Goal: Task Accomplishment & Management: Complete application form

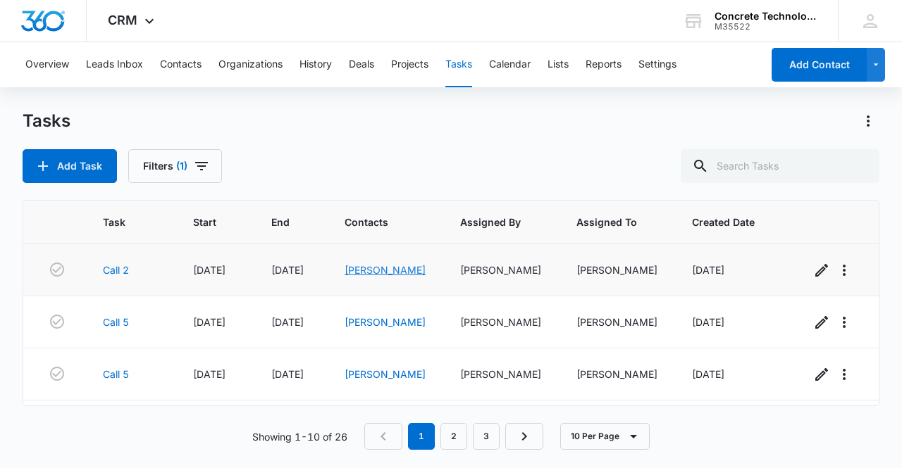
click at [371, 275] on link "[PERSON_NAME]" at bounding box center [384, 270] width 81 height 12
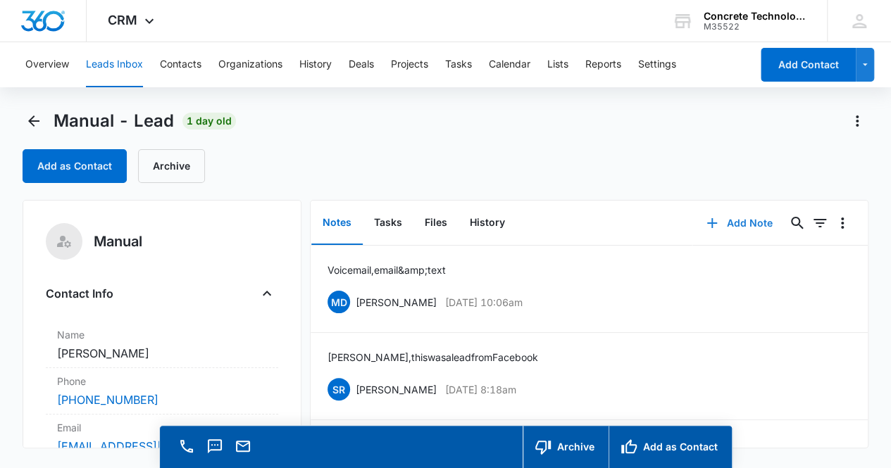
click at [726, 224] on button "Add Note" at bounding box center [739, 223] width 94 height 34
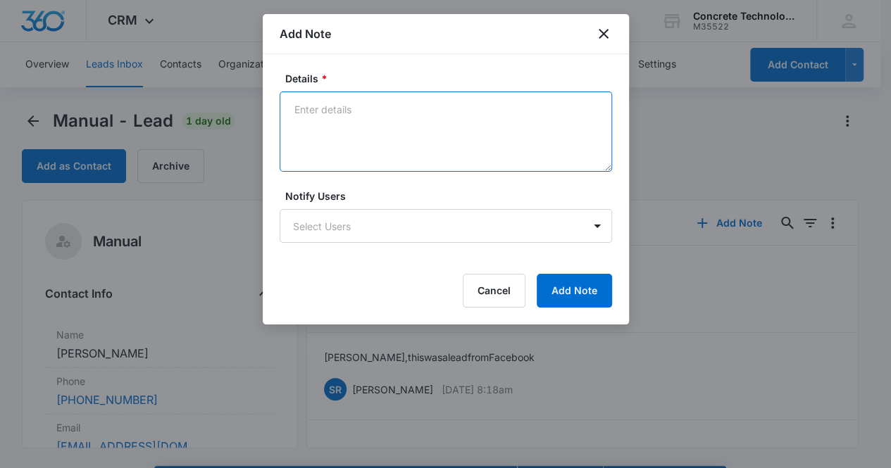
click at [319, 127] on textarea "Details *" at bounding box center [446, 132] width 333 height 80
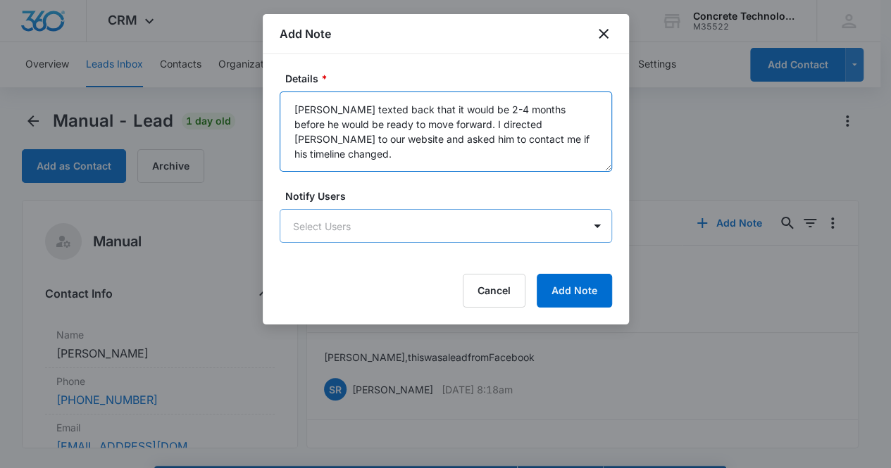
type textarea "[PERSON_NAME] texted back that it would be 2-4 months before he would be ready …"
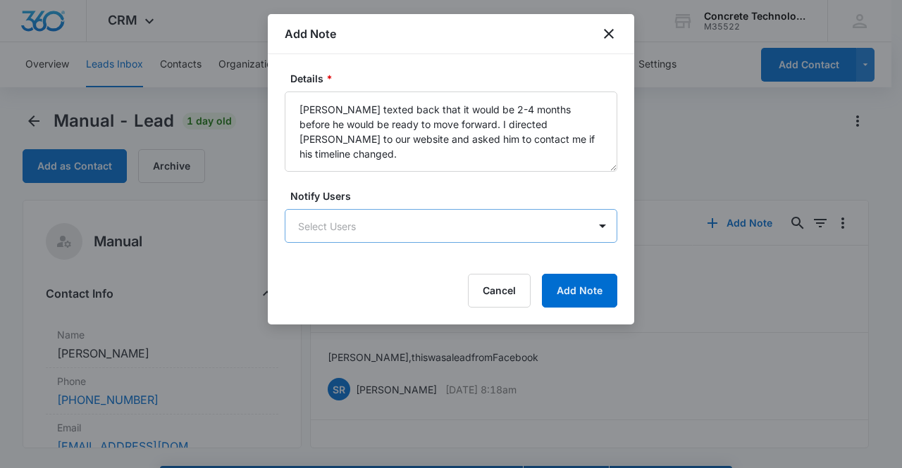
click at [342, 230] on body "CRM Apps Reputation Websites Forms CRM Email Social Content Ads Intelligence Fi…" at bounding box center [451, 254] width 902 height 509
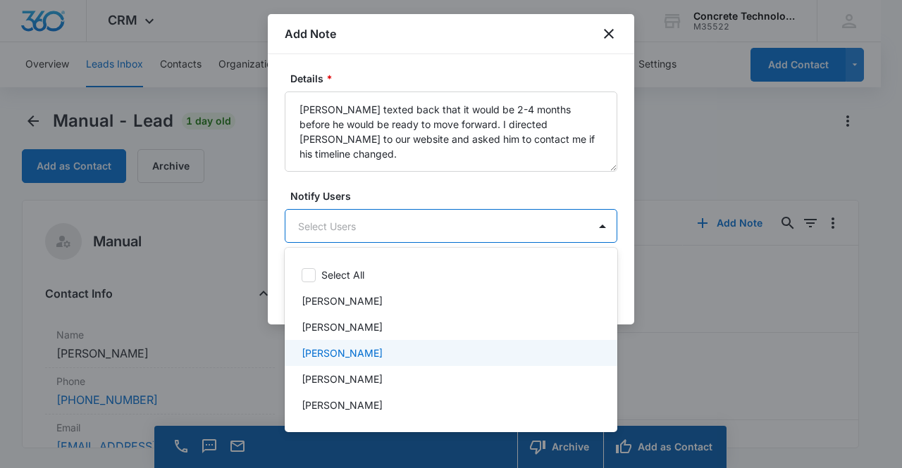
click at [352, 356] on p "[PERSON_NAME]" at bounding box center [342, 353] width 81 height 15
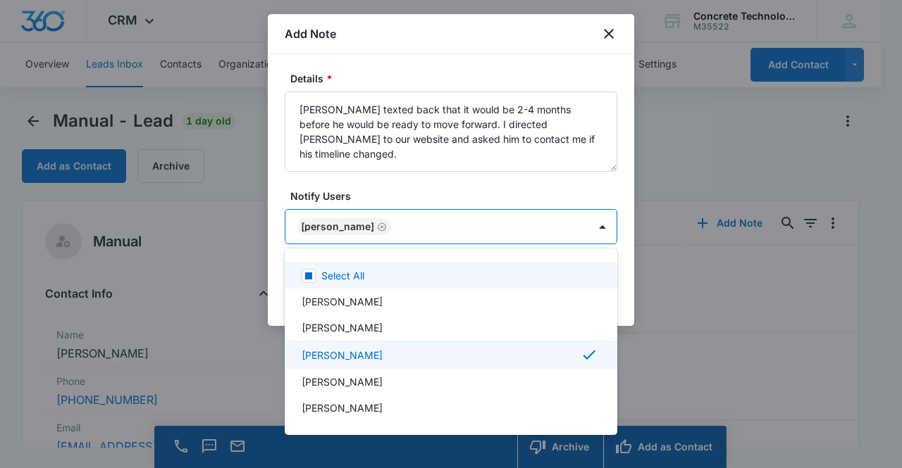
click at [554, 221] on div at bounding box center [451, 234] width 902 height 468
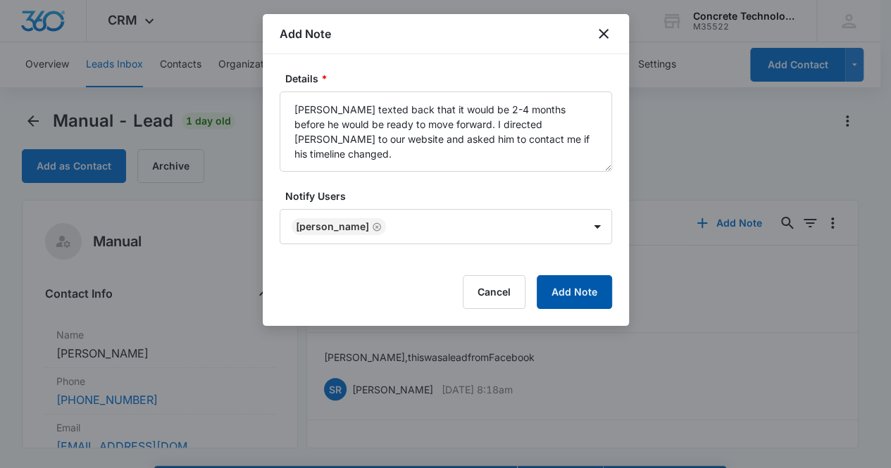
click at [584, 290] on button "Add Note" at bounding box center [574, 292] width 75 height 34
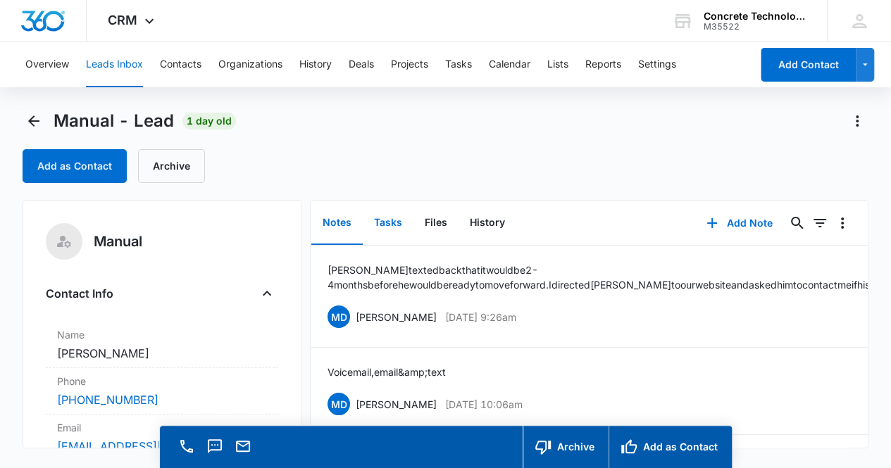
click at [388, 222] on button "Tasks" at bounding box center [388, 223] width 51 height 44
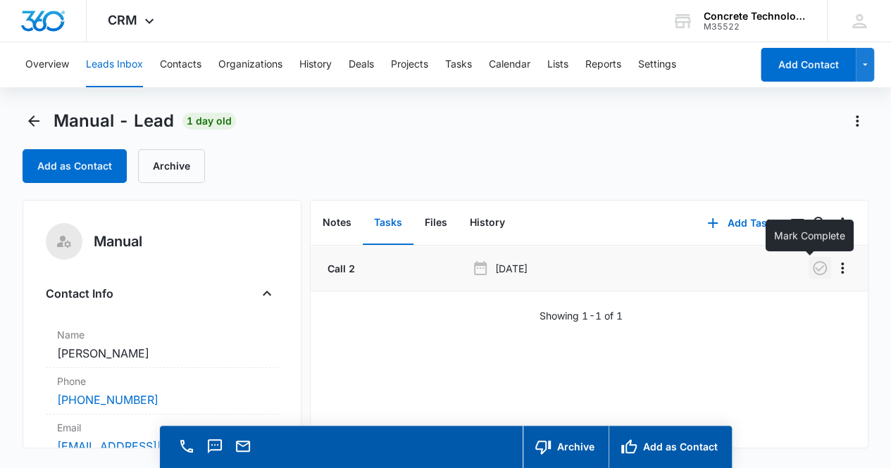
click at [813, 268] on icon "button" at bounding box center [820, 268] width 14 height 14
click at [337, 226] on button "Notes" at bounding box center [336, 223] width 51 height 44
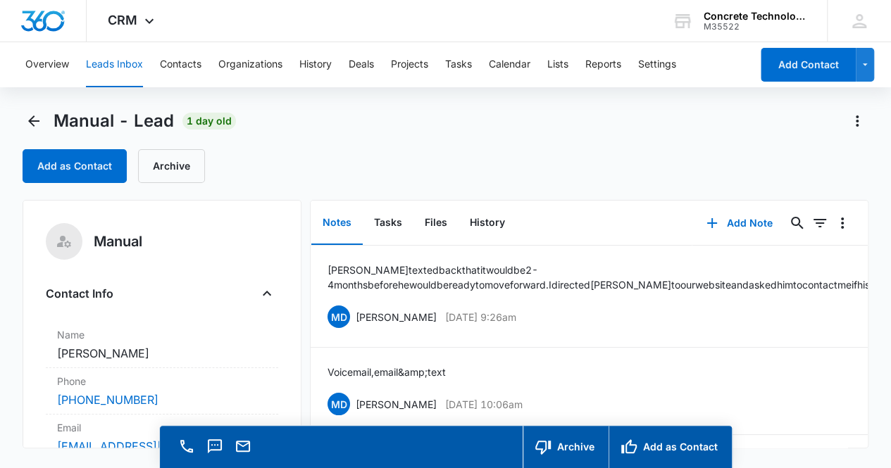
click at [182, 292] on div "Contact Info" at bounding box center [162, 293] width 233 height 23
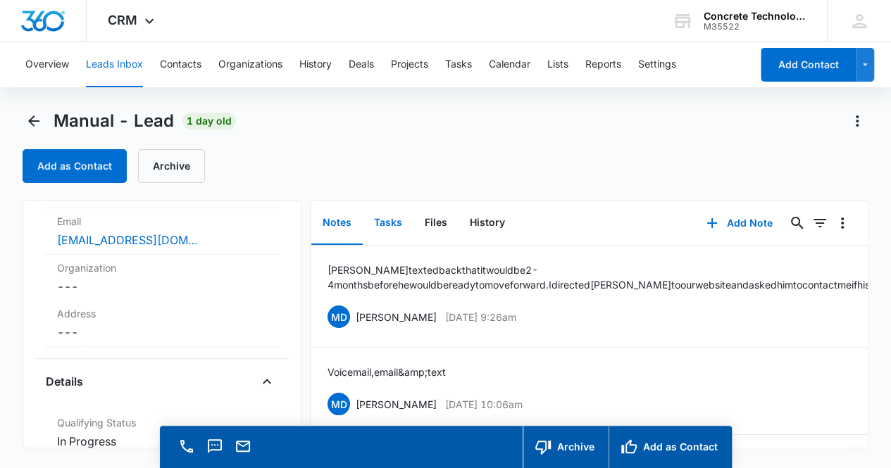
click at [393, 227] on button "Tasks" at bounding box center [388, 223] width 51 height 44
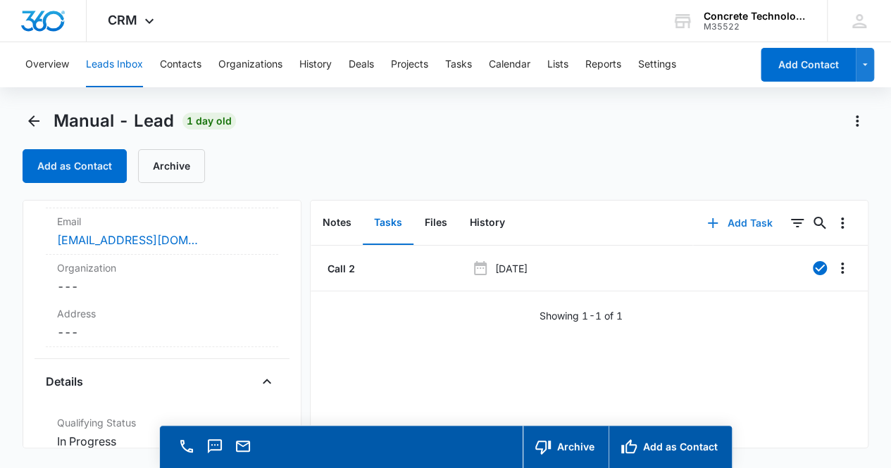
click at [740, 226] on button "Add Task" at bounding box center [739, 223] width 93 height 34
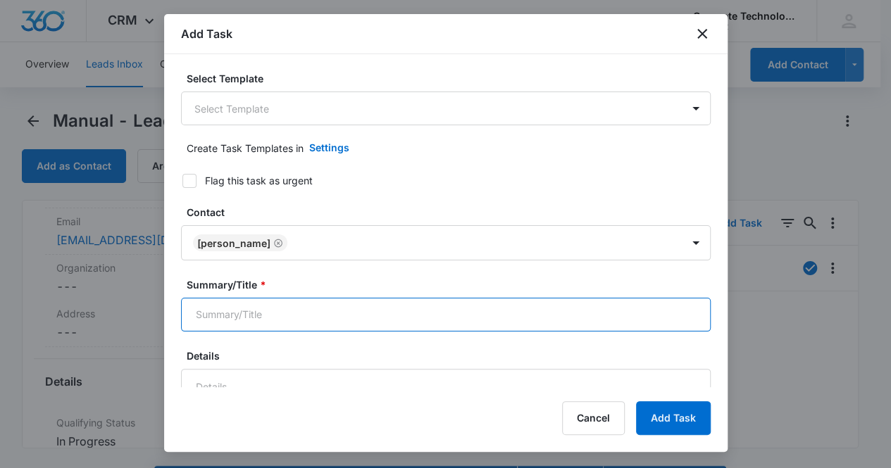
click at [370, 318] on input "Summary/Title *" at bounding box center [446, 315] width 530 height 34
type input "Follow up call"
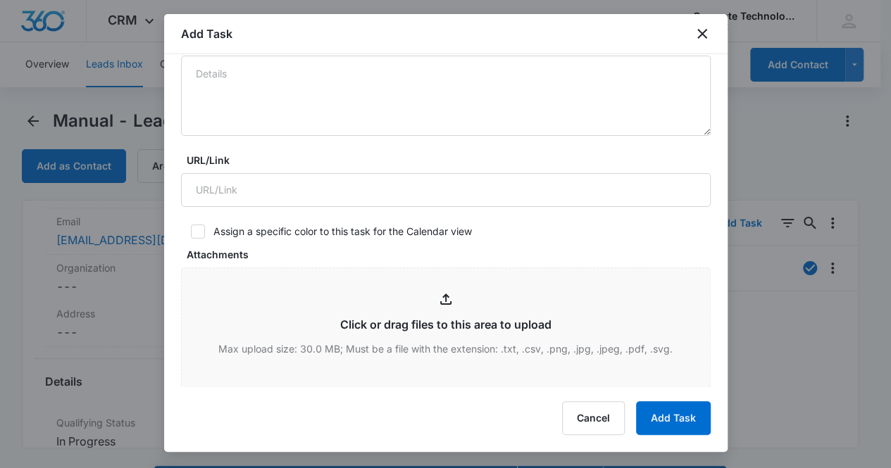
scroll to position [535, 0]
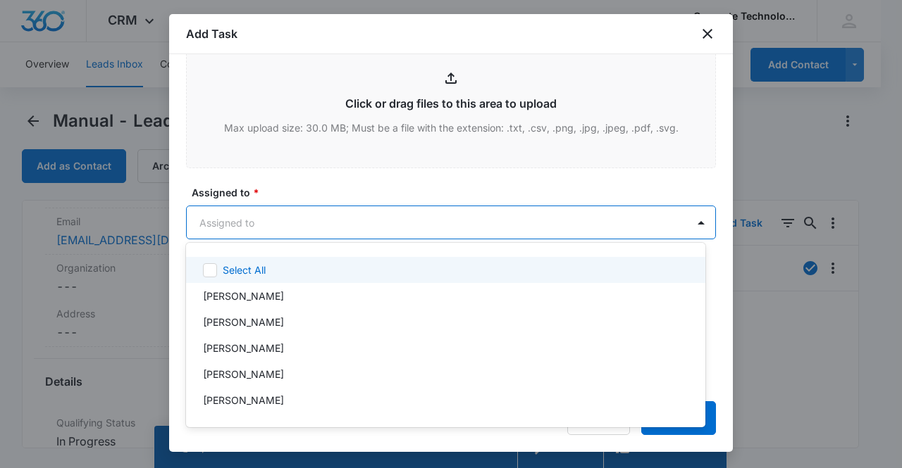
click at [373, 216] on body "CRM Apps Reputation Websites Forms CRM Email Social Content Ads Intelligence Fi…" at bounding box center [451, 234] width 902 height 468
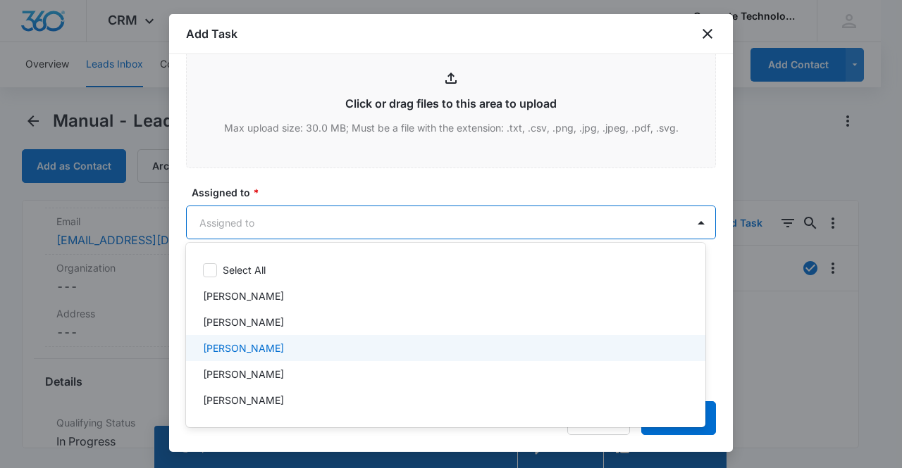
click at [275, 339] on div "[PERSON_NAME]" at bounding box center [445, 348] width 519 height 26
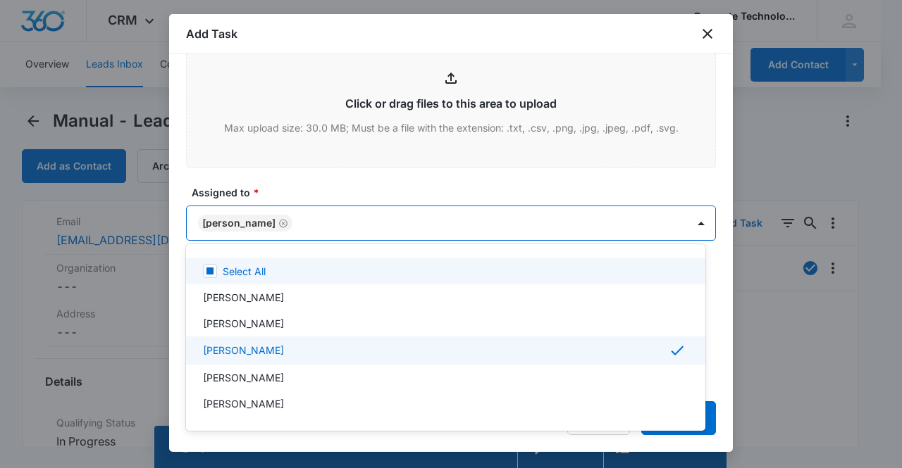
click at [262, 221] on div at bounding box center [451, 234] width 902 height 468
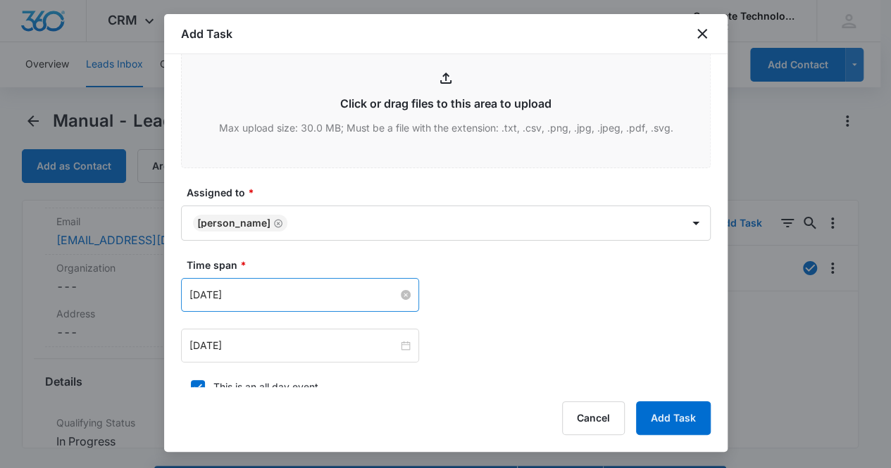
click at [274, 291] on input "[DATE]" at bounding box center [294, 294] width 209 height 15
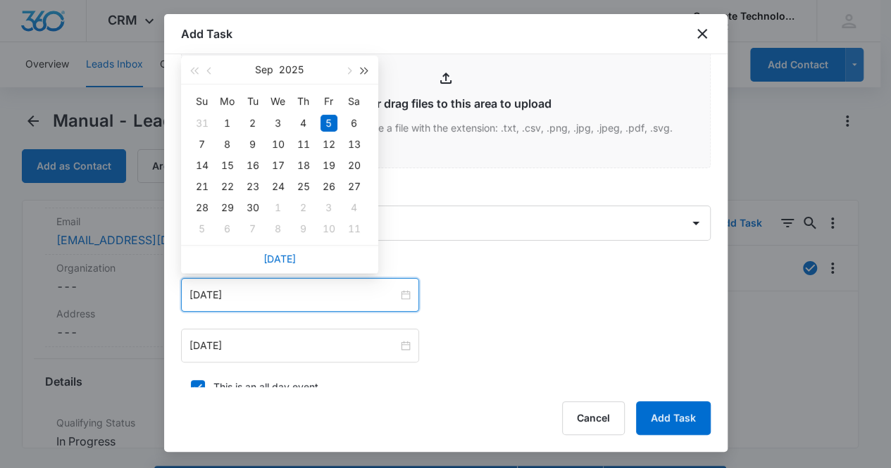
click at [365, 68] on span "button" at bounding box center [364, 71] width 7 height 7
click at [349, 68] on span "button" at bounding box center [348, 71] width 7 height 7
type input "[DATE]"
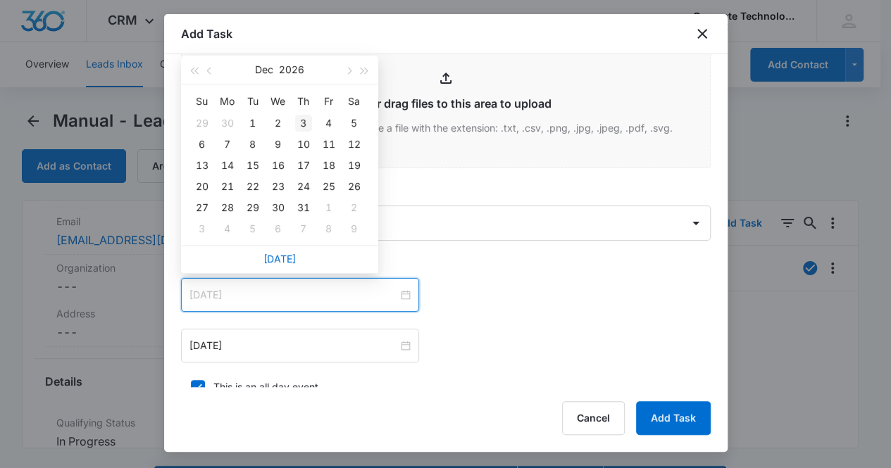
click at [307, 126] on div "3" at bounding box center [303, 123] width 17 height 17
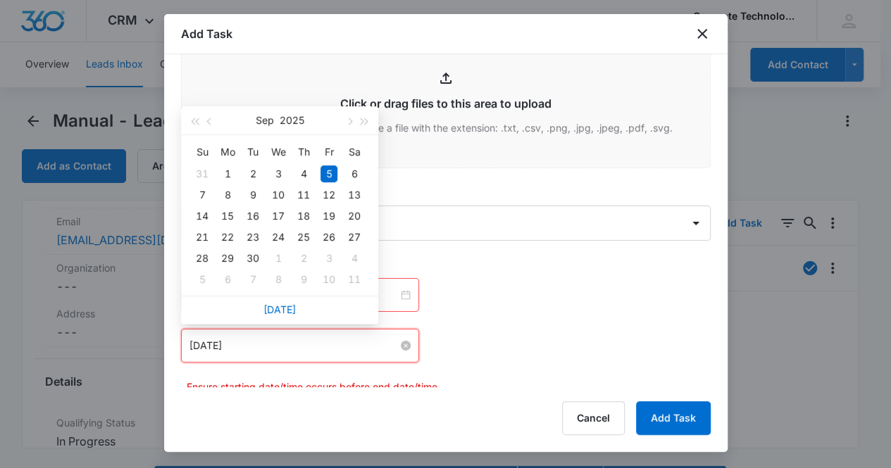
click at [325, 348] on input "[DATE]" at bounding box center [294, 345] width 209 height 15
click at [349, 122] on span "button" at bounding box center [348, 121] width 7 height 7
type input "[DATE]"
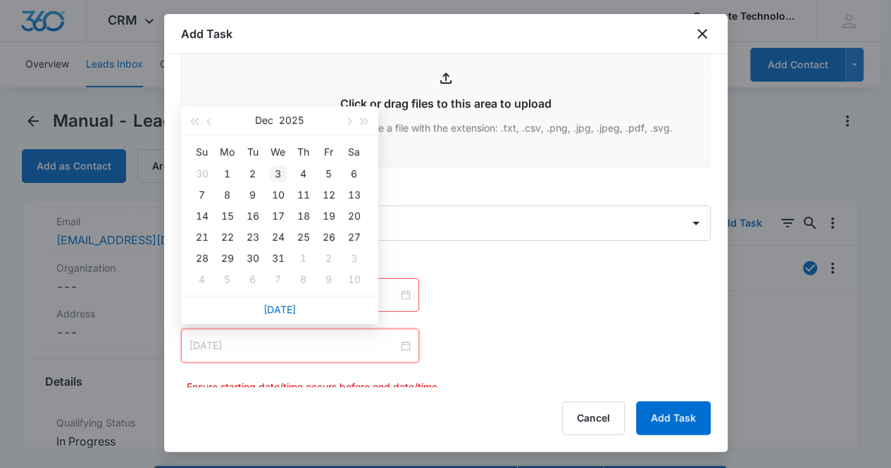
click at [278, 178] on div "3" at bounding box center [278, 174] width 17 height 17
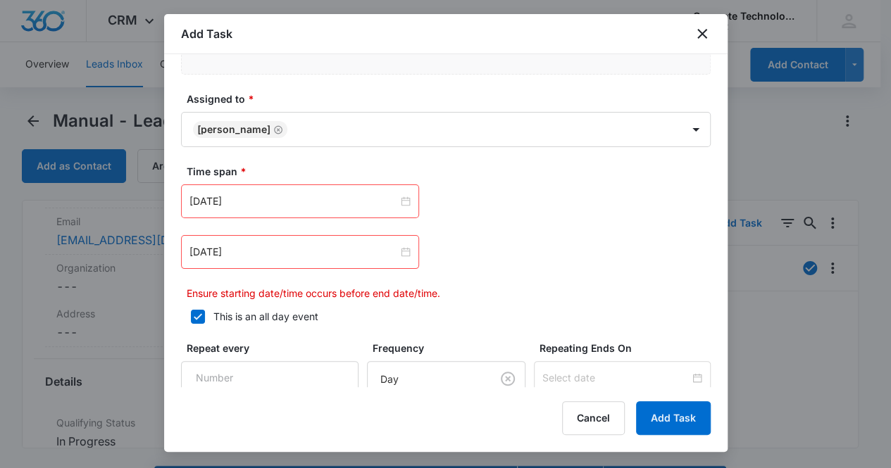
scroll to position [657, 0]
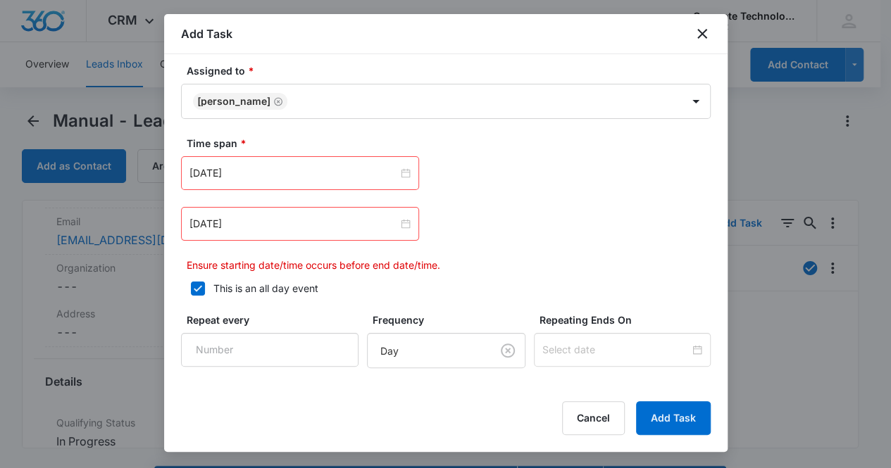
click at [199, 282] on icon at bounding box center [198, 288] width 13 height 13
click at [191, 284] on input "This is an all day event" at bounding box center [186, 289] width 10 height 10
checkbox input "false"
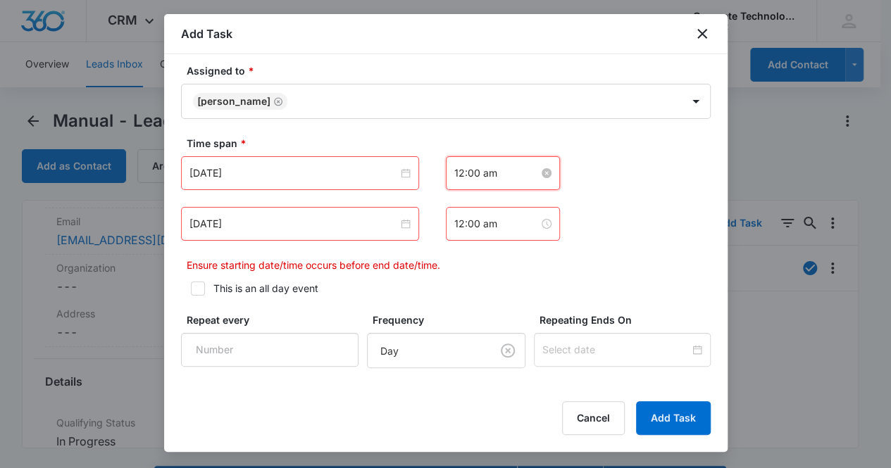
click at [511, 174] on input "12:00 am" at bounding box center [496, 173] width 85 height 15
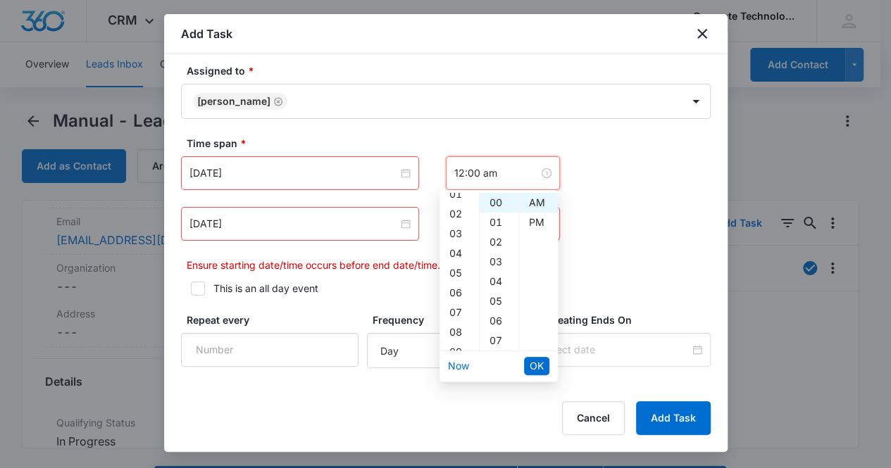
scroll to position [75, 0]
click at [461, 324] on div "10" at bounding box center [459, 326] width 39 height 20
type input "10:00 am"
click at [536, 361] on span "OK" at bounding box center [537, 366] width 14 height 15
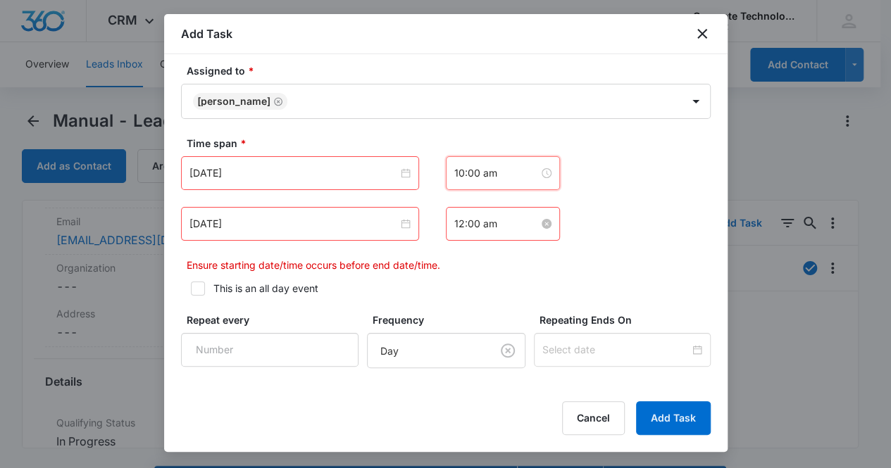
click at [487, 225] on input "12:00 am" at bounding box center [496, 223] width 85 height 15
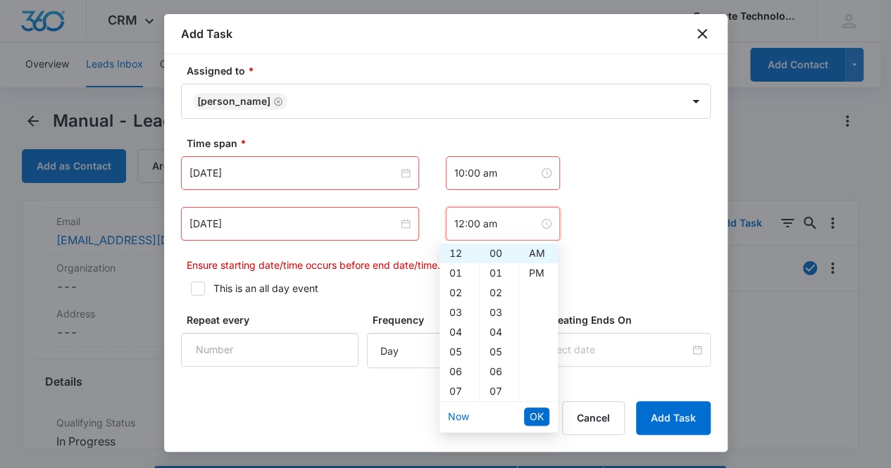
scroll to position [138, 0]
click at [460, 312] on div "10" at bounding box center [459, 313] width 39 height 20
click at [490, 390] on div "10" at bounding box center [499, 395] width 39 height 20
type input "10:10 am"
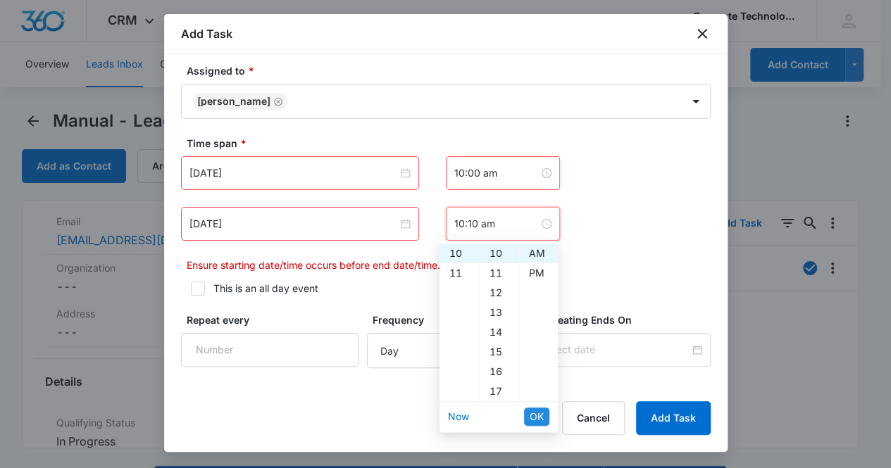
click at [532, 414] on span "OK" at bounding box center [537, 416] width 14 height 15
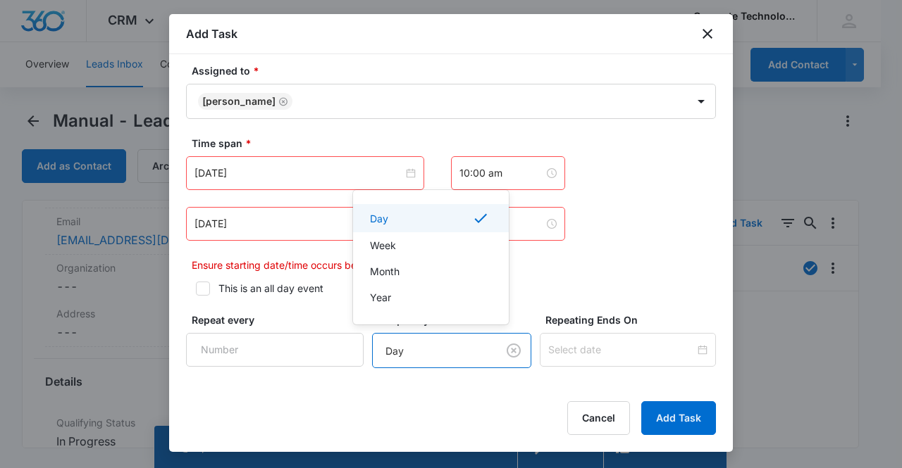
click at [453, 352] on body "CRM Apps Reputation Websites Forms CRM Email Social Content Ads Intelligence Fi…" at bounding box center [451, 234] width 902 height 468
click at [318, 391] on div at bounding box center [451, 234] width 902 height 468
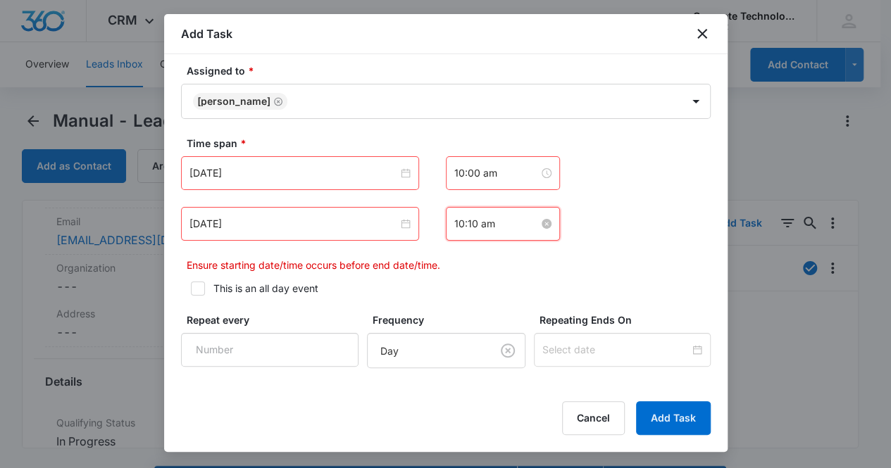
click at [514, 229] on input "10:10 am" at bounding box center [496, 223] width 85 height 15
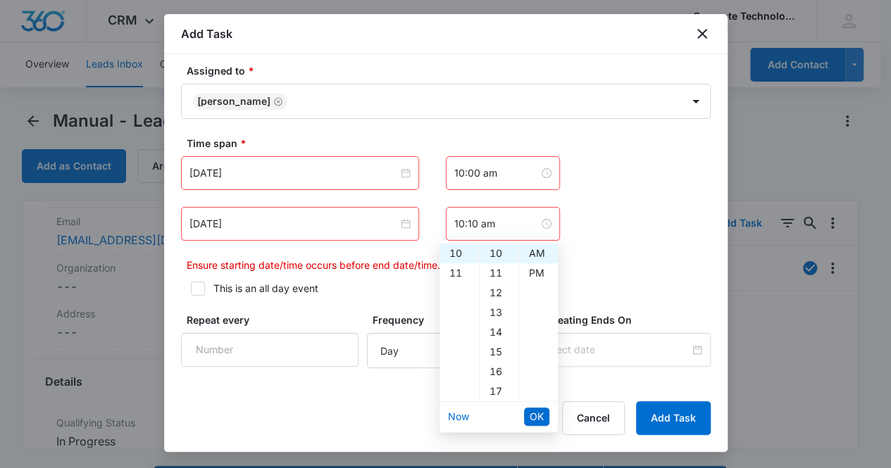
click at [345, 180] on div "[DATE]" at bounding box center [300, 173] width 238 height 34
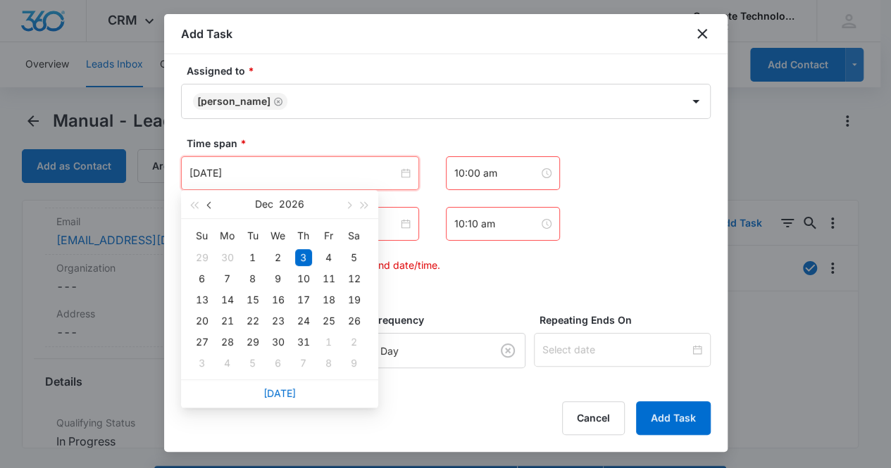
click at [209, 208] on span "button" at bounding box center [209, 205] width 7 height 7
click at [210, 208] on span "button" at bounding box center [209, 205] width 7 height 7
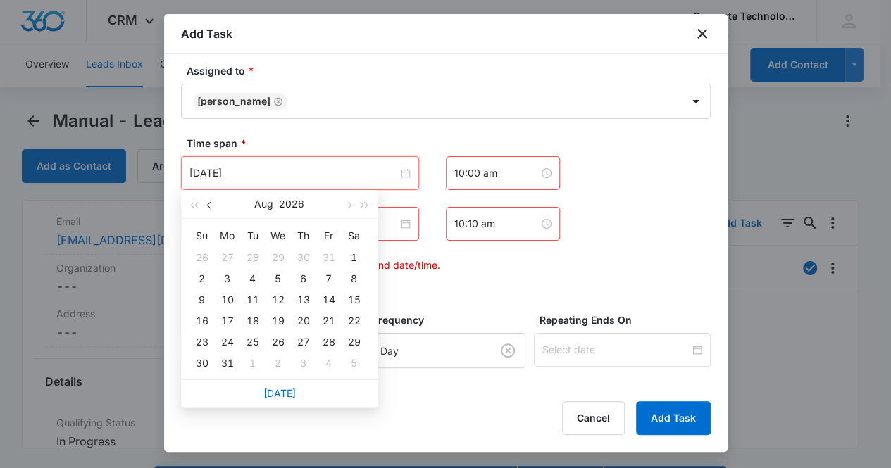
click at [212, 206] on span "button" at bounding box center [209, 205] width 7 height 7
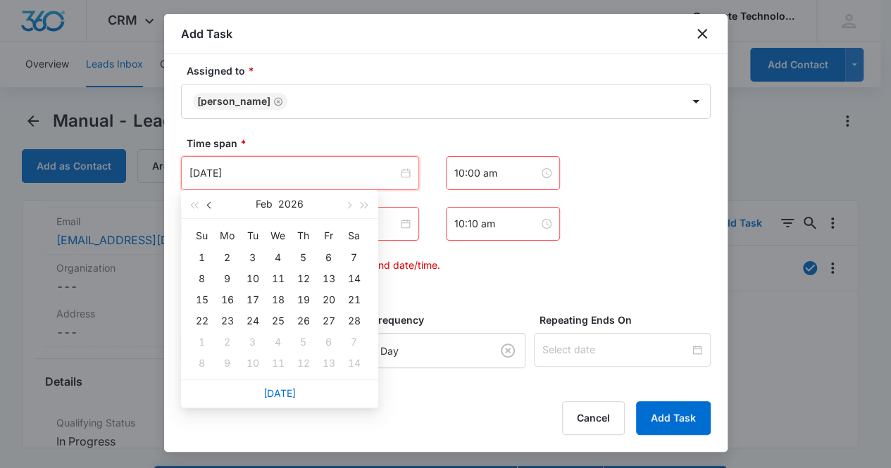
click at [213, 206] on button "button" at bounding box center [209, 204] width 15 height 28
type input "[DATE]"
click at [279, 258] on div "3" at bounding box center [278, 257] width 17 height 17
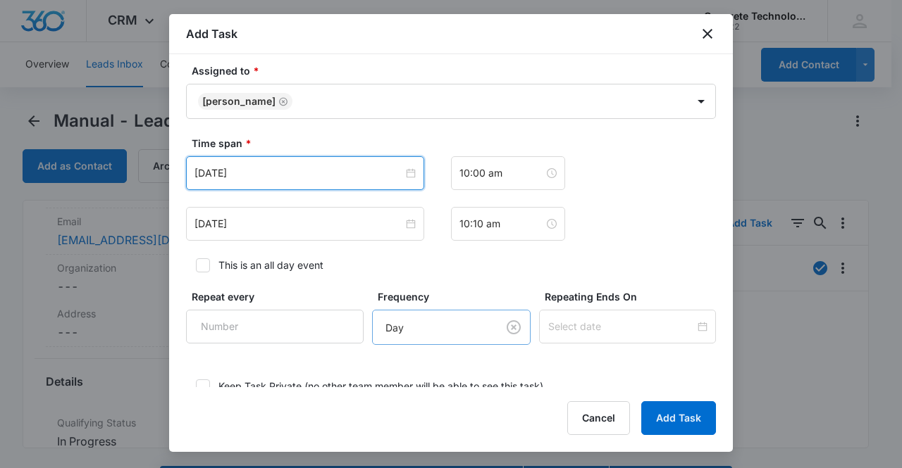
click at [452, 323] on body "CRM Apps Reputation Websites Forms CRM Email Social Content Ads Intelligence Fi…" at bounding box center [451, 254] width 902 height 509
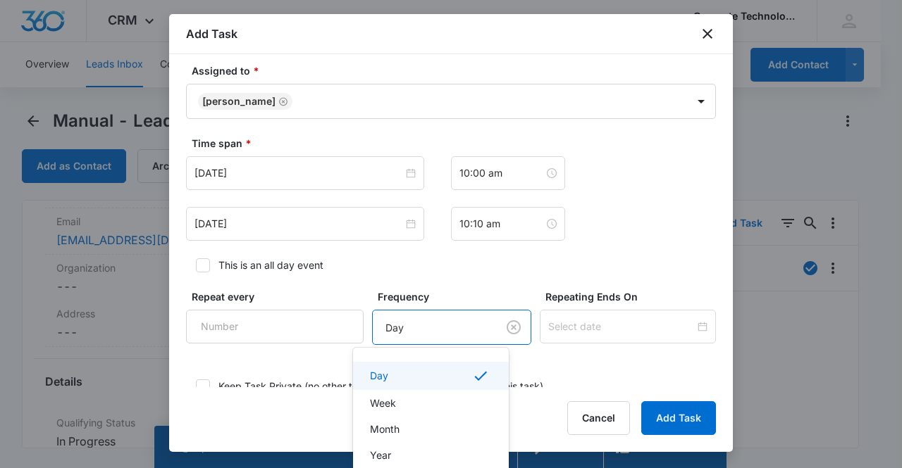
click at [428, 325] on div at bounding box center [451, 234] width 902 height 468
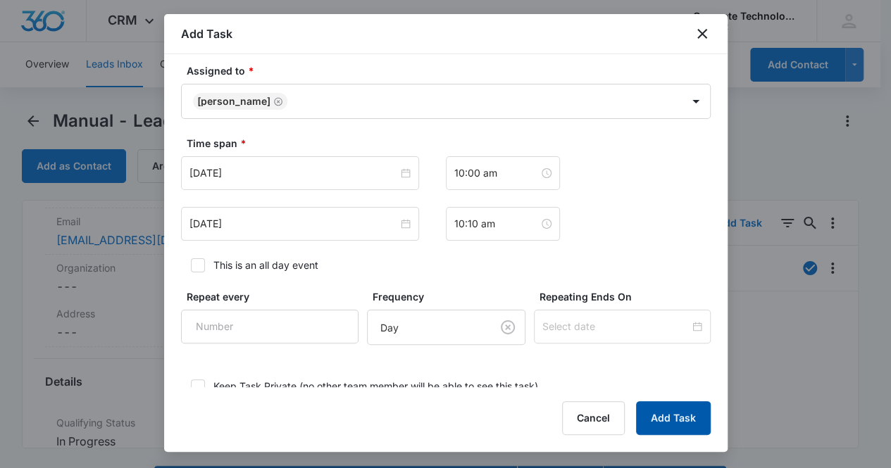
click at [655, 423] on button "Add Task" at bounding box center [673, 419] width 75 height 34
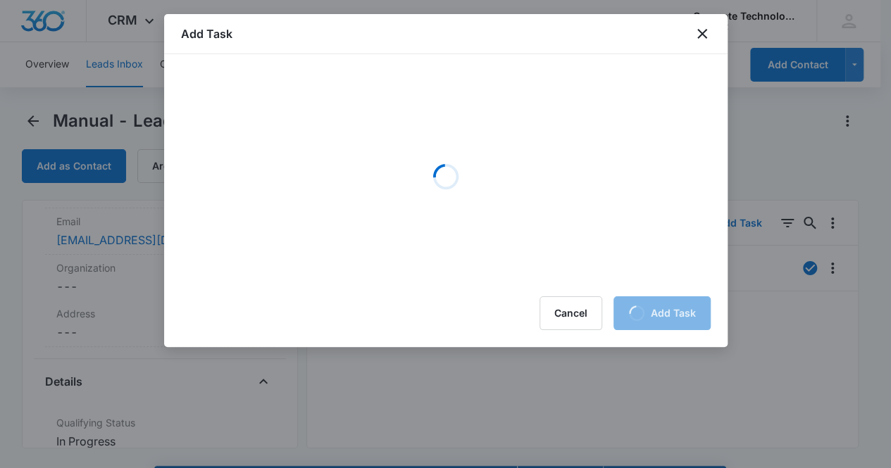
scroll to position [0, 0]
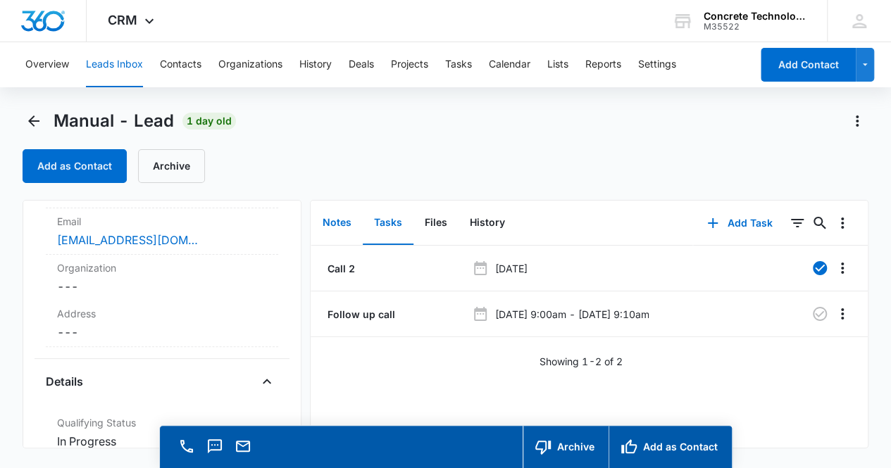
click at [338, 223] on button "Notes" at bounding box center [336, 223] width 51 height 44
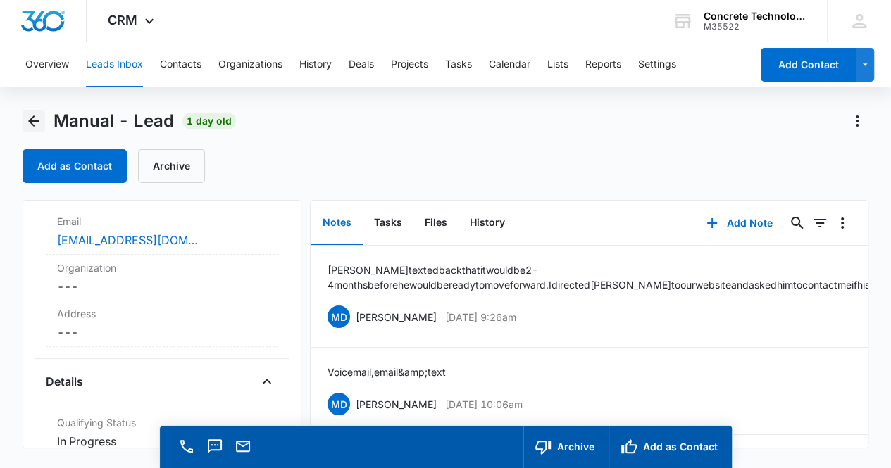
click at [28, 121] on icon "Back" at bounding box center [33, 121] width 11 height 11
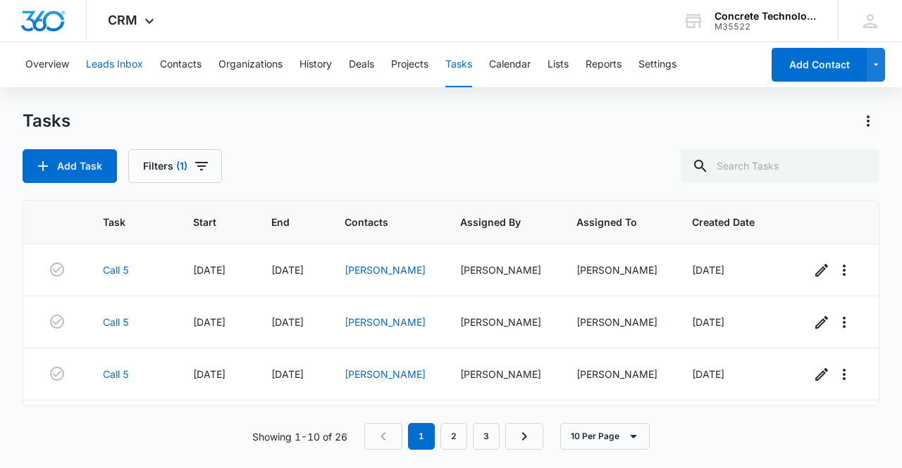
click at [125, 68] on button "Leads Inbox" at bounding box center [114, 64] width 57 height 45
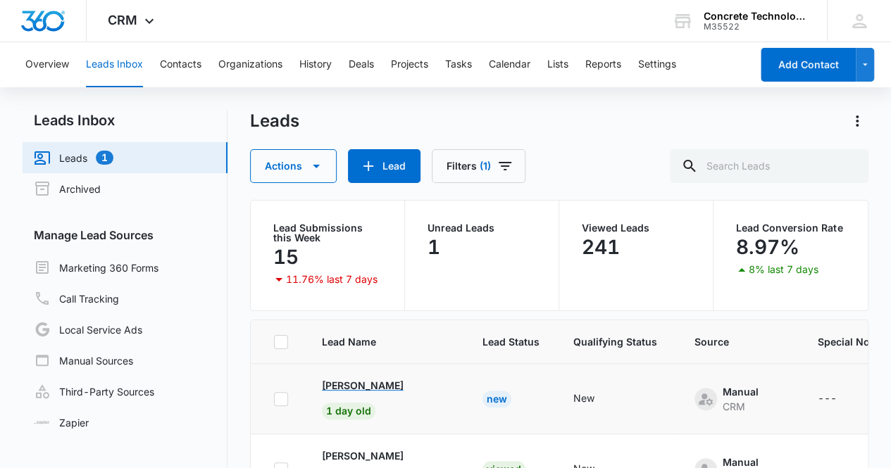
click at [368, 385] on p "[PERSON_NAME]" at bounding box center [363, 385] width 82 height 15
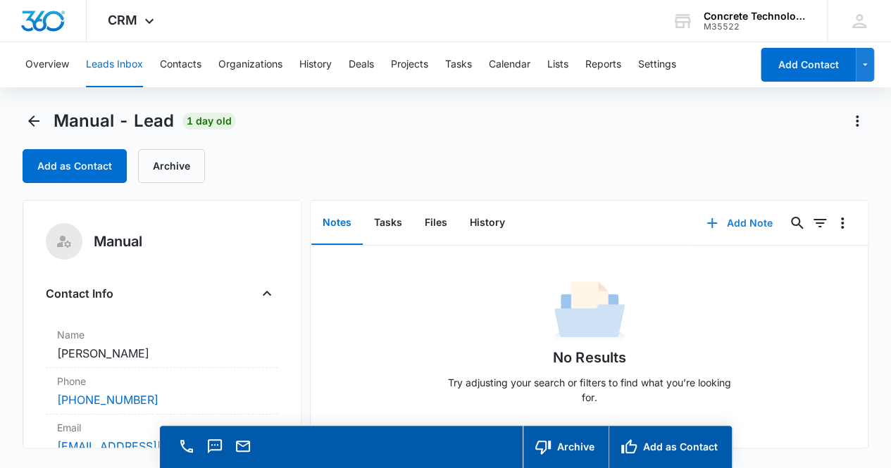
click at [735, 227] on button "Add Note" at bounding box center [739, 223] width 94 height 34
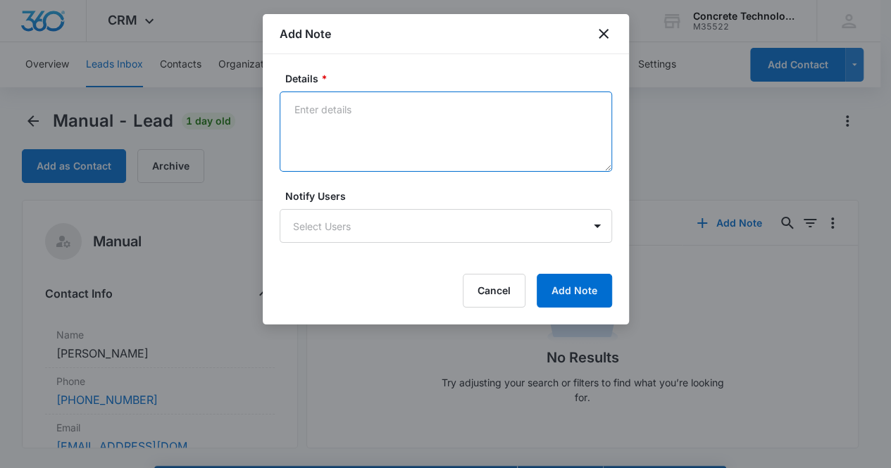
click at [352, 104] on textarea "Details *" at bounding box center [446, 132] width 333 height 80
type textarea "Mailbox is full, email & text"
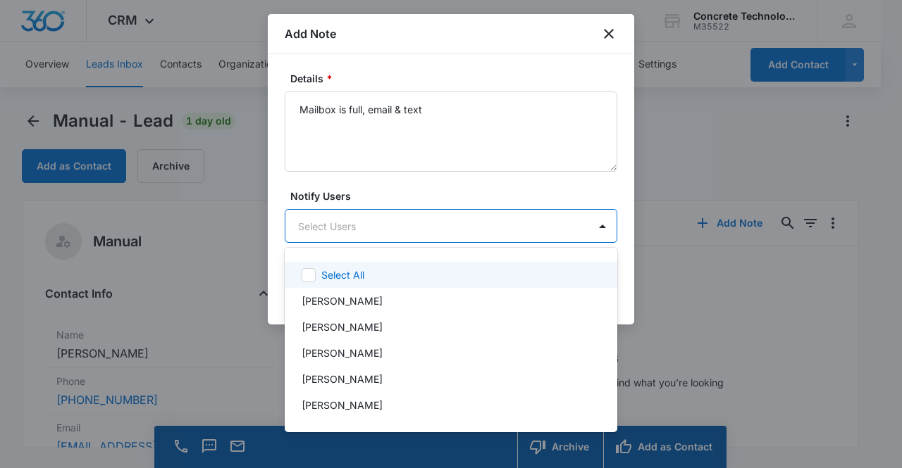
click at [403, 226] on body "CRM Apps Reputation Websites Forms CRM Email Social Content Ads Intelligence Fi…" at bounding box center [451, 234] width 902 height 468
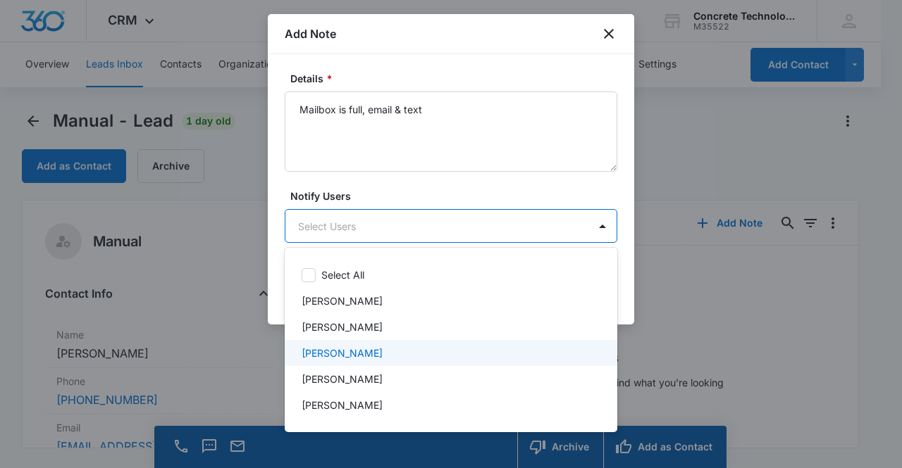
click at [387, 349] on div "[PERSON_NAME]" at bounding box center [450, 353] width 296 height 15
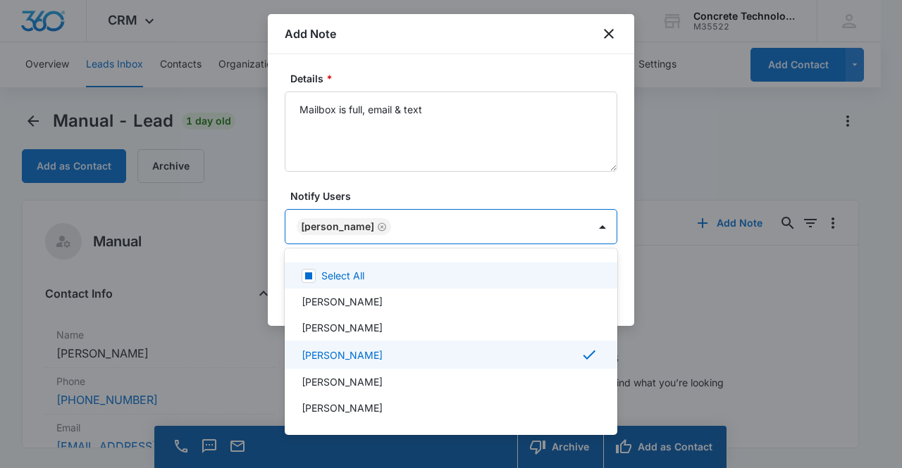
click at [444, 225] on div at bounding box center [451, 234] width 902 height 468
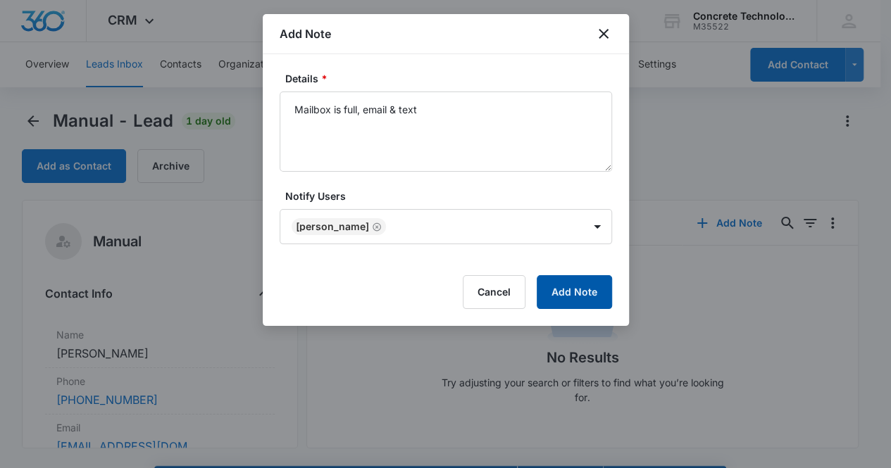
click at [561, 295] on button "Add Note" at bounding box center [574, 292] width 75 height 34
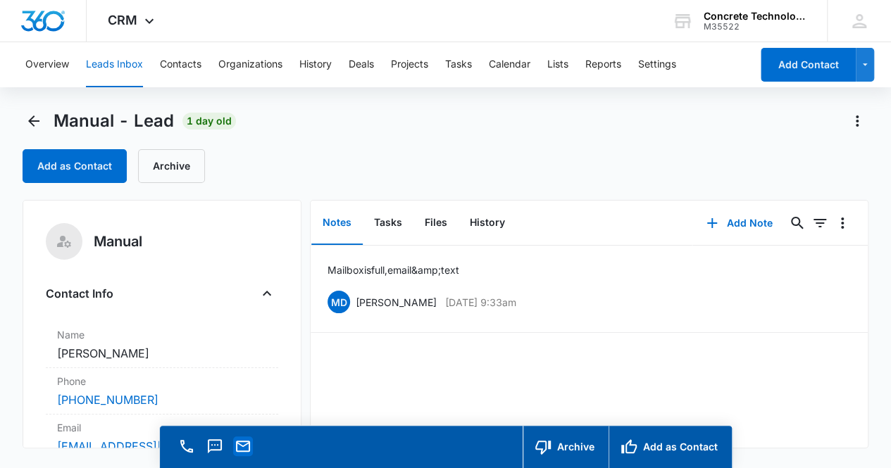
click at [247, 447] on icon "Email" at bounding box center [243, 446] width 17 height 17
click at [796, 416] on div "Mailbox is full, email &amp; text MD [PERSON_NAME] [DATE] 9:33am Delete Edit" at bounding box center [589, 347] width 557 height 202
click at [396, 226] on button "Tasks" at bounding box center [388, 223] width 51 height 44
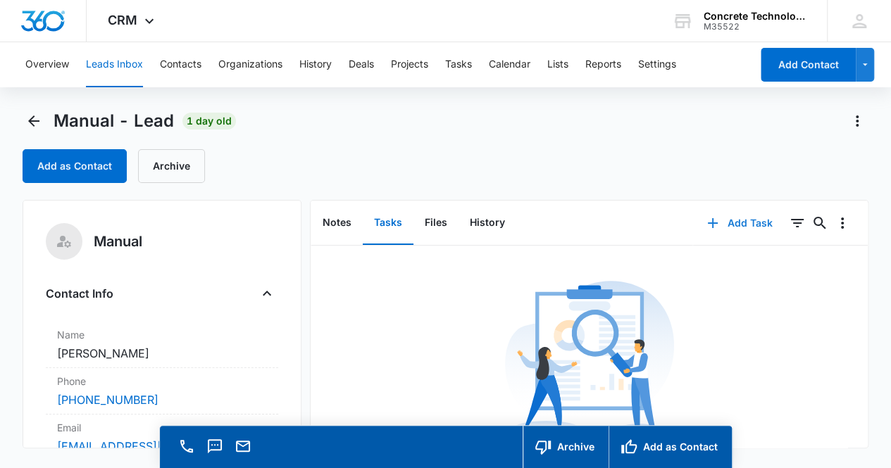
click at [757, 221] on button "Add Task" at bounding box center [739, 223] width 93 height 34
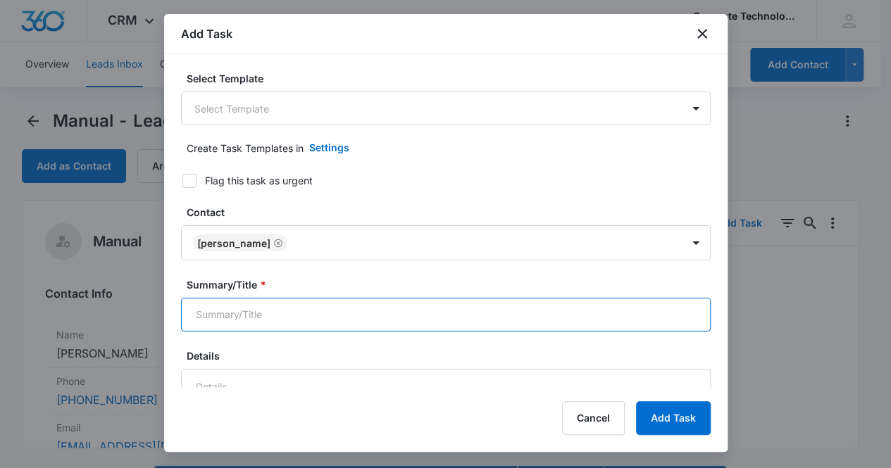
click at [295, 312] on input "Summary/Title *" at bounding box center [446, 315] width 530 height 34
type input "Call 2"
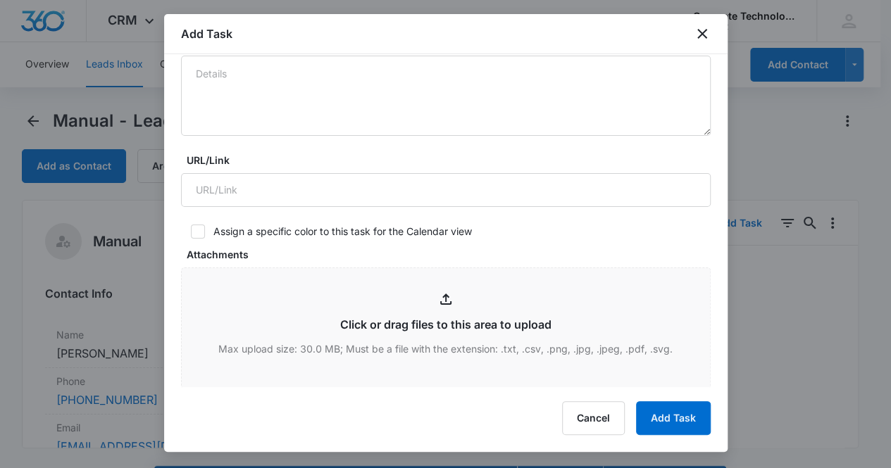
scroll to position [535, 0]
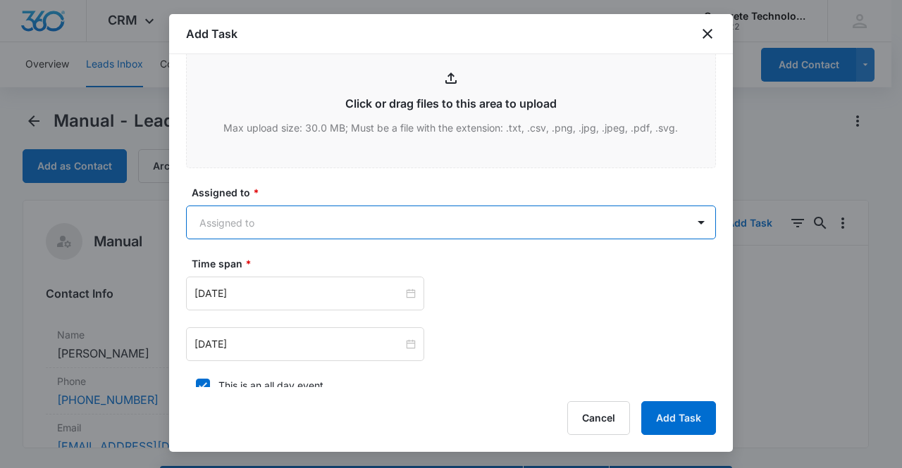
click at [239, 225] on body "CRM Apps Reputation Websites Forms CRM Email Social Content Ads Intelligence Fi…" at bounding box center [451, 254] width 902 height 509
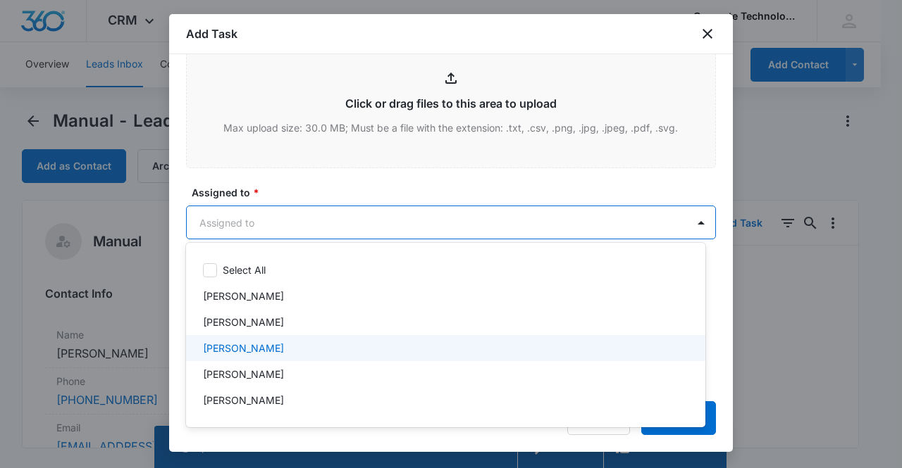
click at [247, 344] on p "[PERSON_NAME]" at bounding box center [243, 348] width 81 height 15
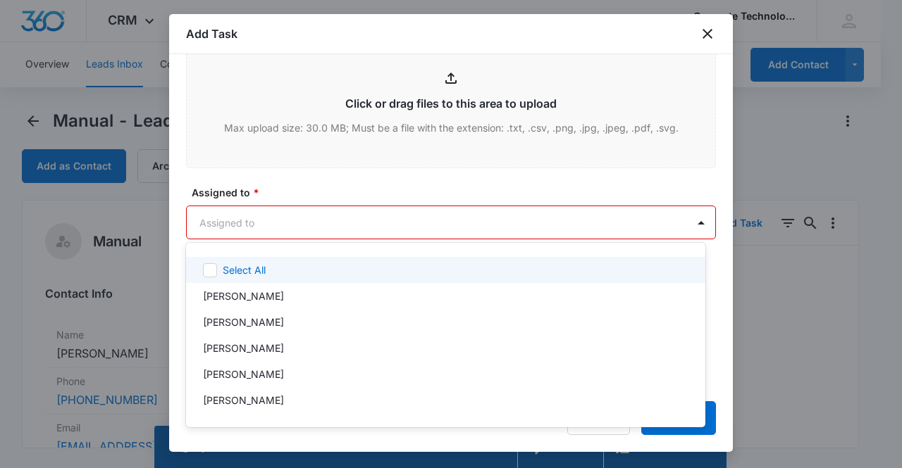
click at [247, 226] on div at bounding box center [451, 234] width 902 height 468
click at [234, 221] on body "CRM Apps Reputation Websites Forms CRM Email Social Content Ads Intelligence Fi…" at bounding box center [451, 234] width 902 height 468
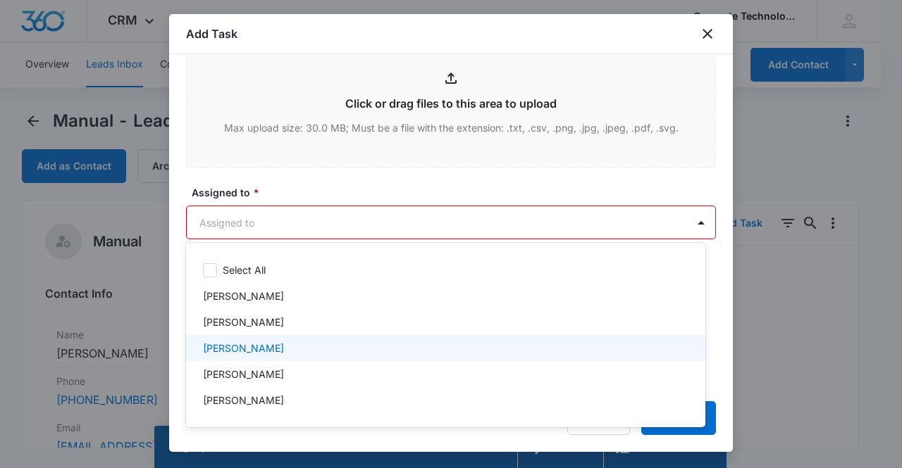
click at [230, 342] on p "[PERSON_NAME]" at bounding box center [243, 348] width 81 height 15
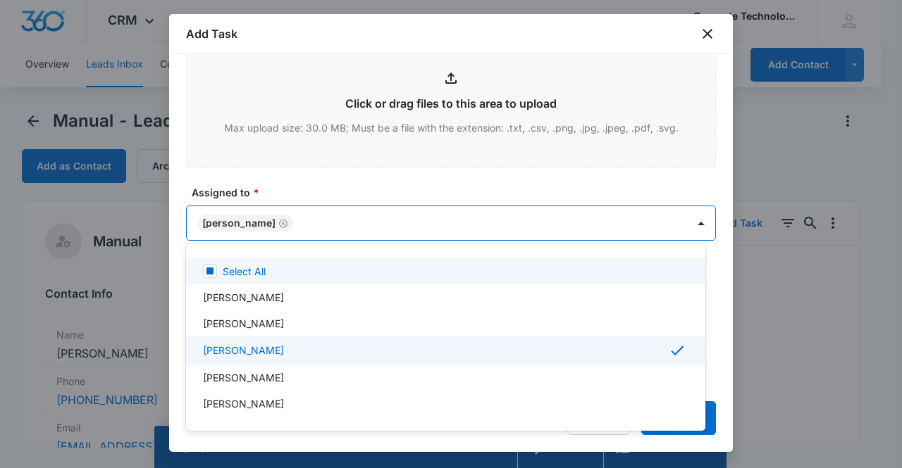
click at [306, 220] on div at bounding box center [451, 234] width 902 height 468
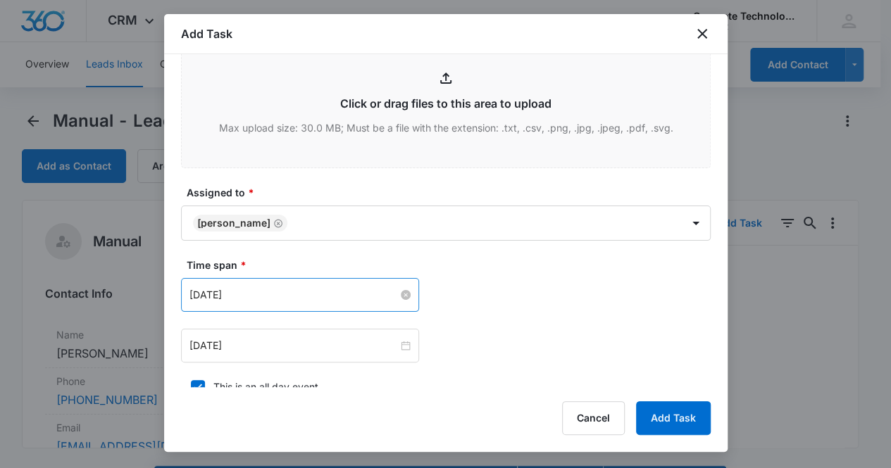
click at [292, 294] on input "[DATE]" at bounding box center [294, 294] width 209 height 15
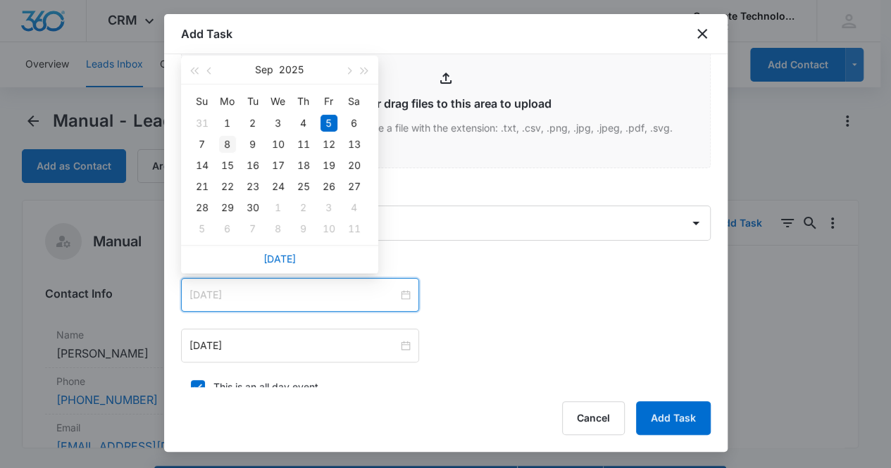
type input "[DATE]"
click at [228, 142] on div "8" at bounding box center [227, 144] width 17 height 17
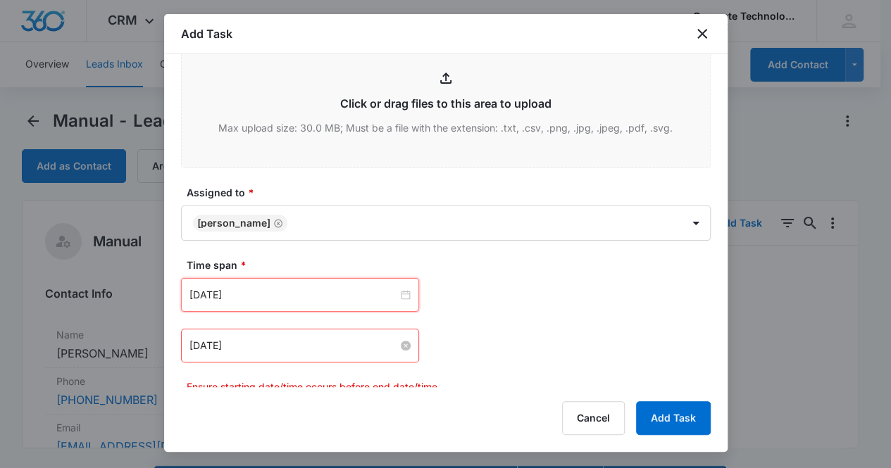
click at [277, 340] on input "[DATE]" at bounding box center [294, 345] width 209 height 15
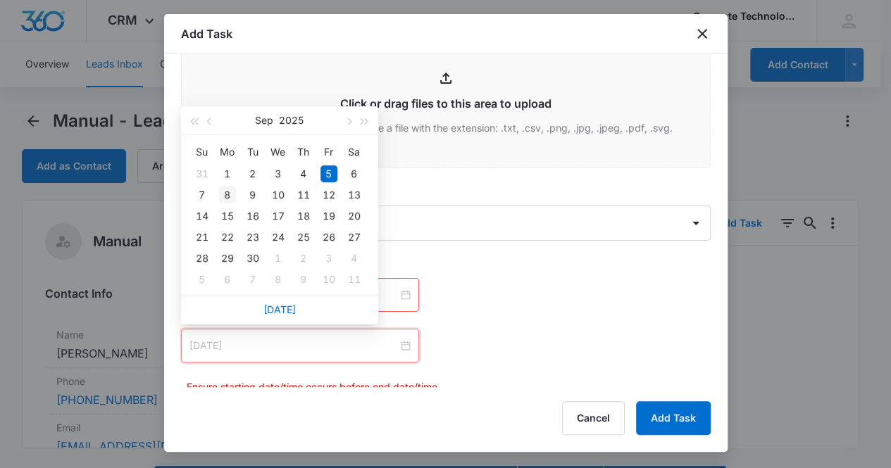
type input "[DATE]"
click at [228, 196] on div "8" at bounding box center [227, 195] width 17 height 17
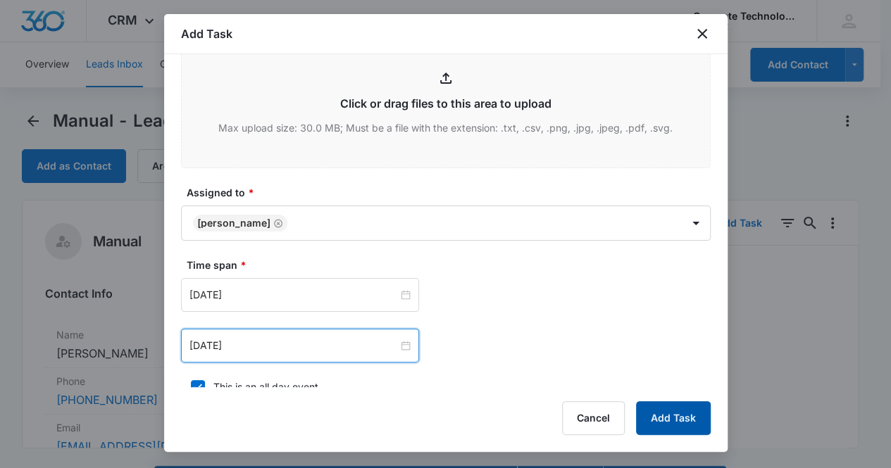
click at [669, 422] on button "Add Task" at bounding box center [673, 419] width 75 height 34
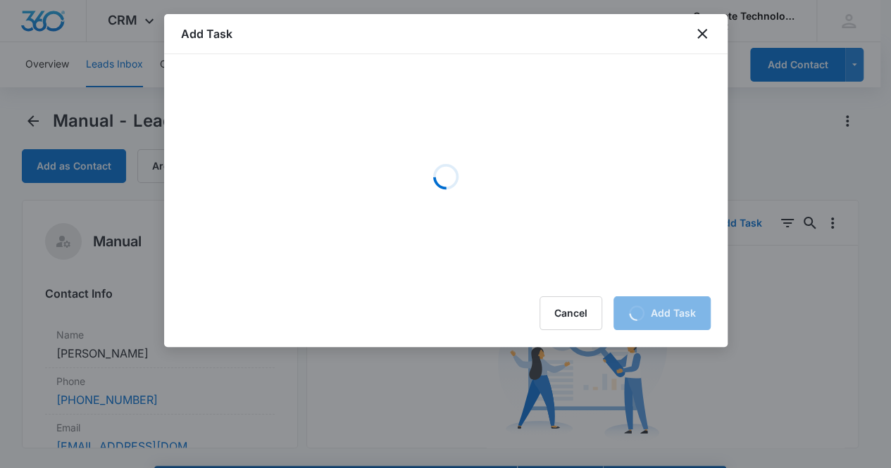
scroll to position [0, 0]
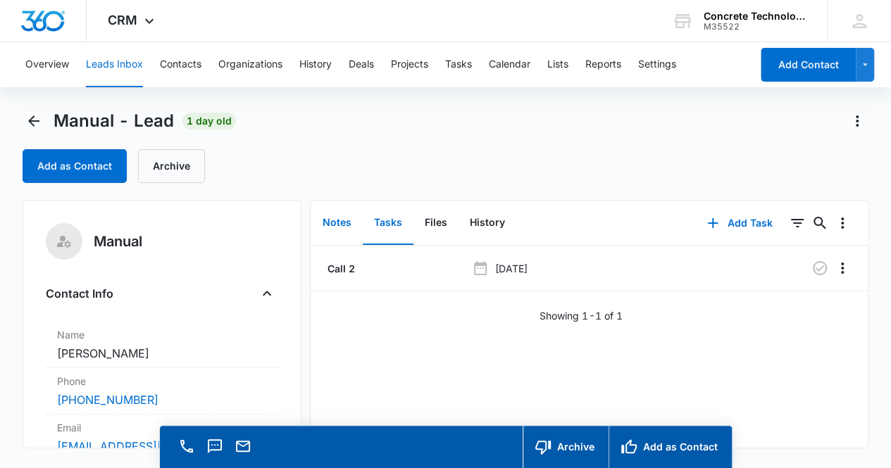
click at [342, 217] on button "Notes" at bounding box center [336, 223] width 51 height 44
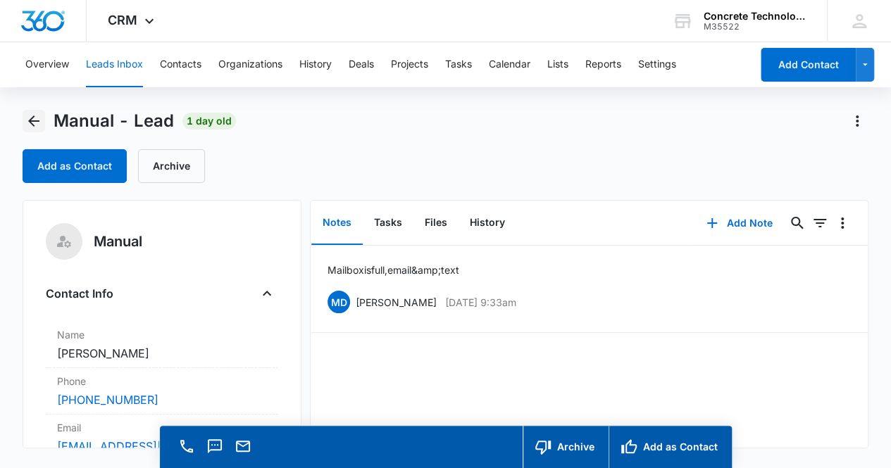
click at [30, 120] on icon "Back" at bounding box center [33, 121] width 11 height 11
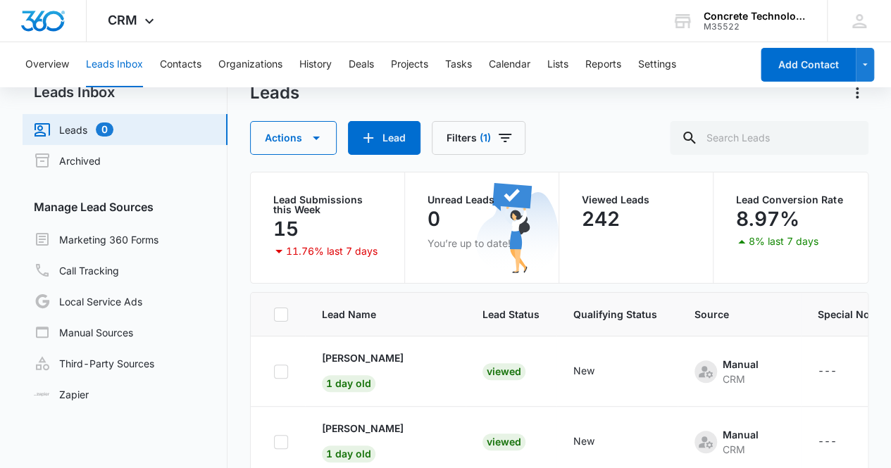
scroll to position [85, 0]
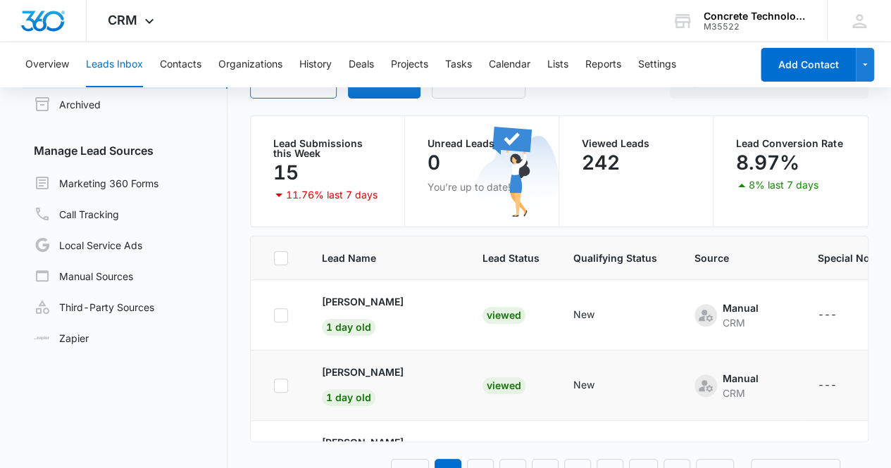
click at [483, 385] on div "Viewed" at bounding box center [504, 386] width 43 height 17
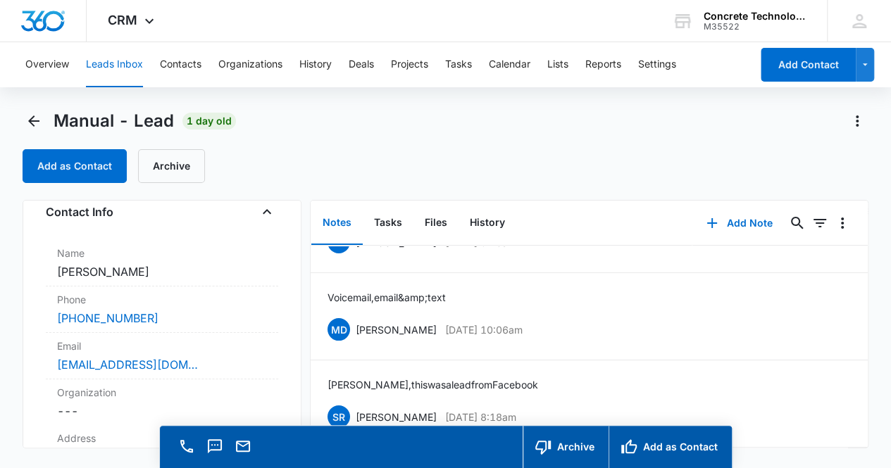
scroll to position [96, 0]
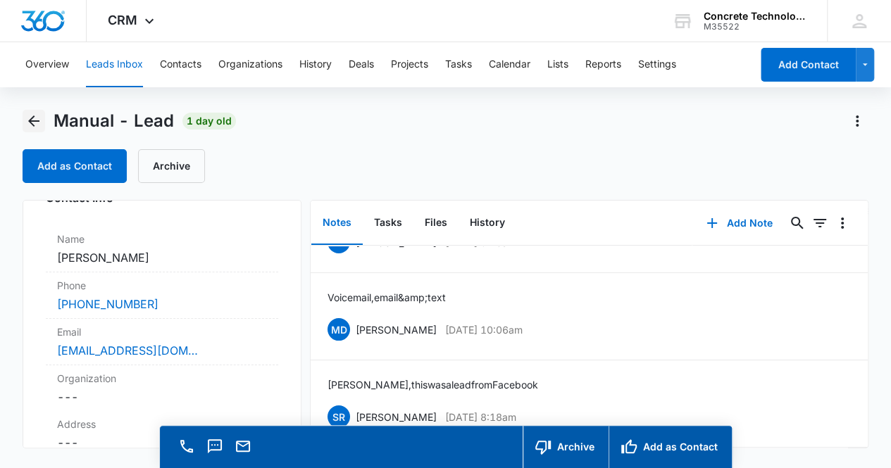
click at [33, 123] on icon "Back" at bounding box center [33, 121] width 17 height 17
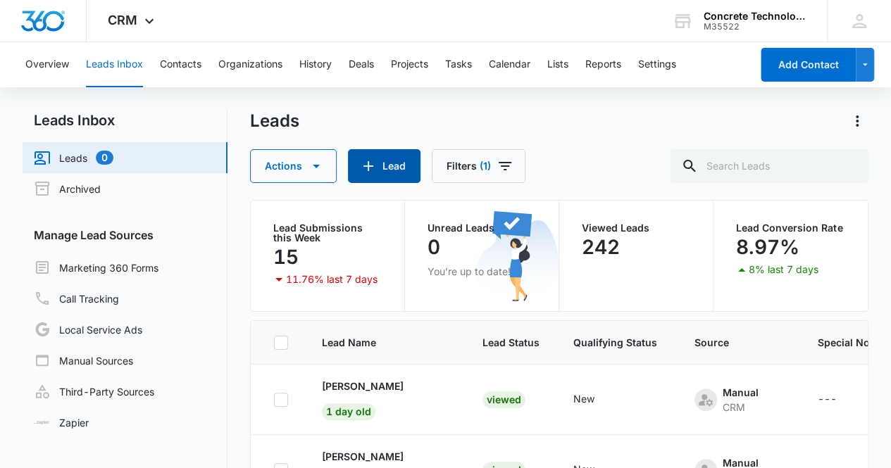
click at [380, 164] on button "Lead" at bounding box center [384, 166] width 73 height 34
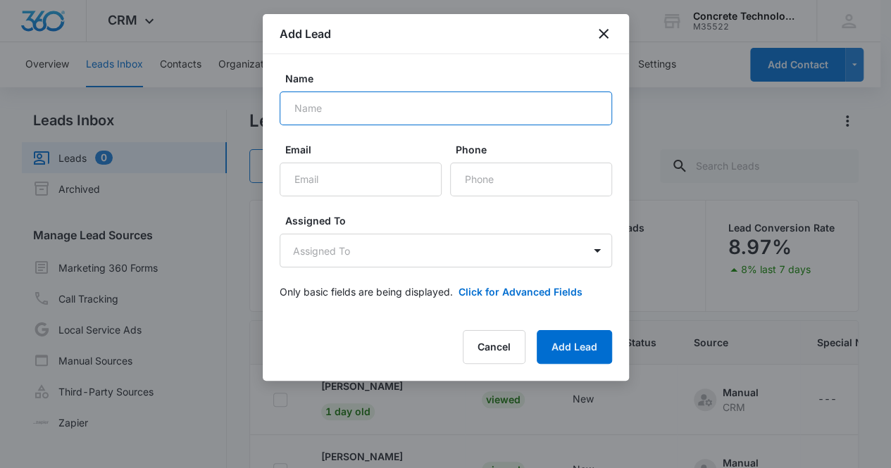
click at [351, 111] on input "Name" at bounding box center [446, 109] width 333 height 34
type input "[PERSON_NAME]"
type input "A"
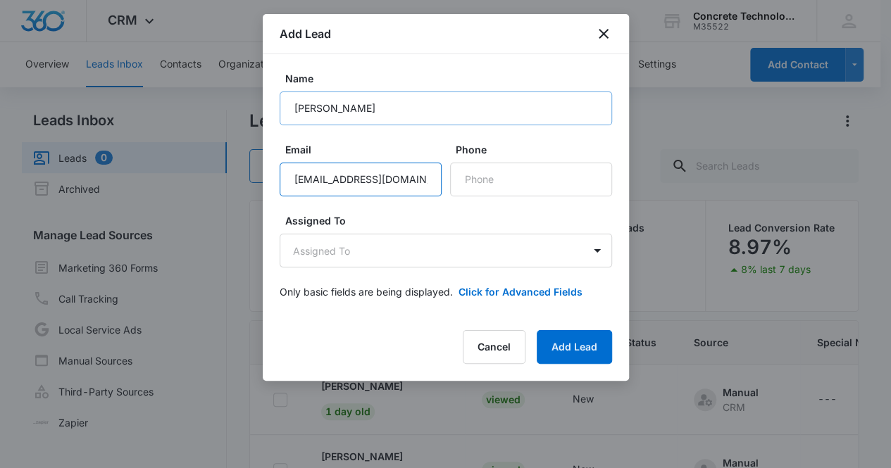
type input "[EMAIL_ADDRESS][DOMAIN_NAME]"
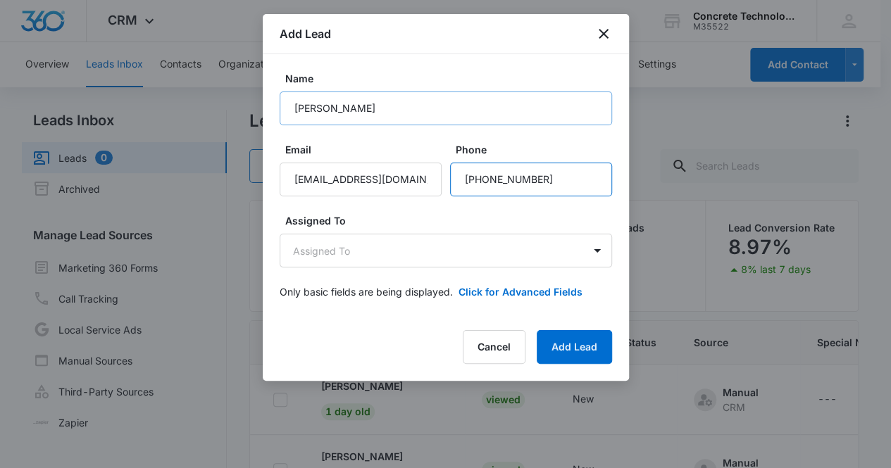
type input "[PHONE_NUMBER]"
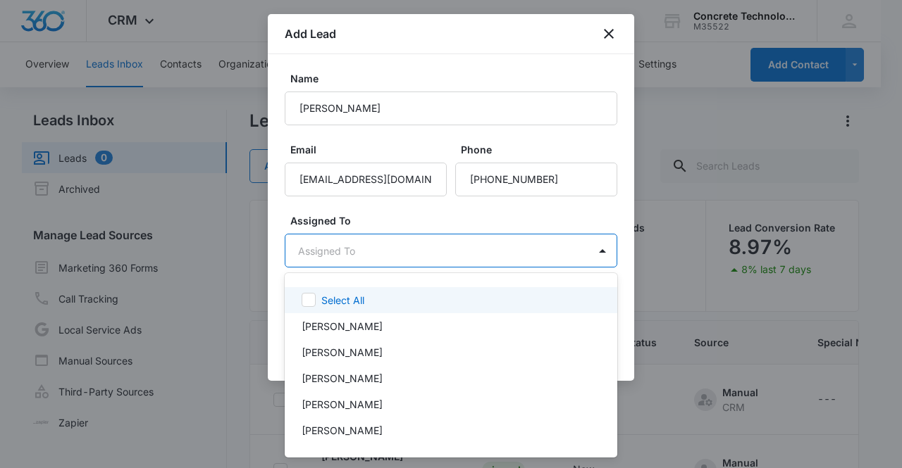
click at [398, 257] on body "CRM Apps Reputation Websites Forms CRM Email Social Content Ads Intelligence Fi…" at bounding box center [451, 234] width 902 height 468
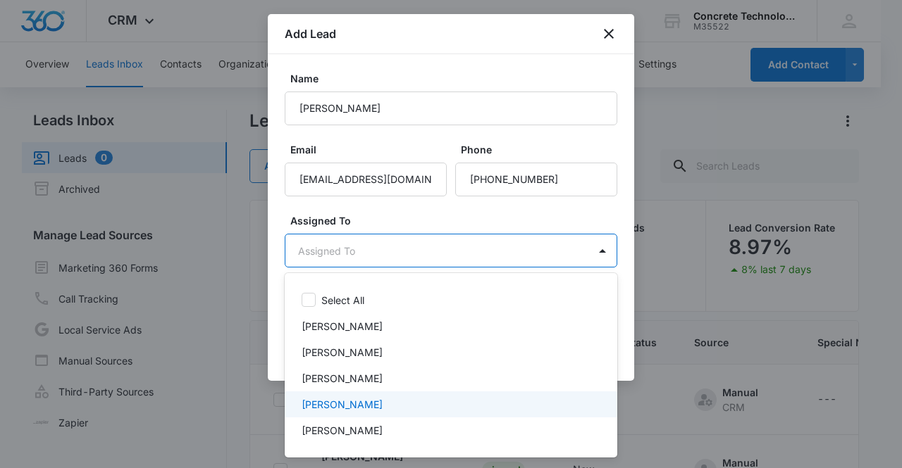
click at [414, 401] on div "[PERSON_NAME]" at bounding box center [450, 404] width 296 height 15
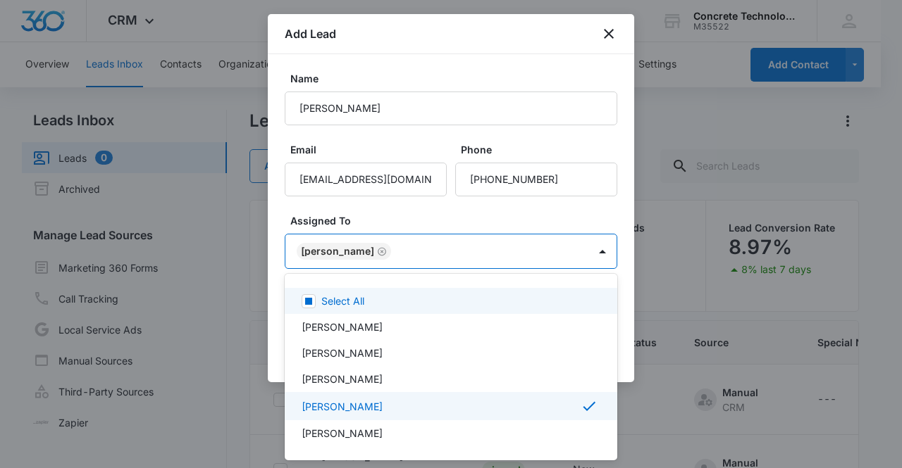
click at [438, 251] on div at bounding box center [451, 234] width 902 height 468
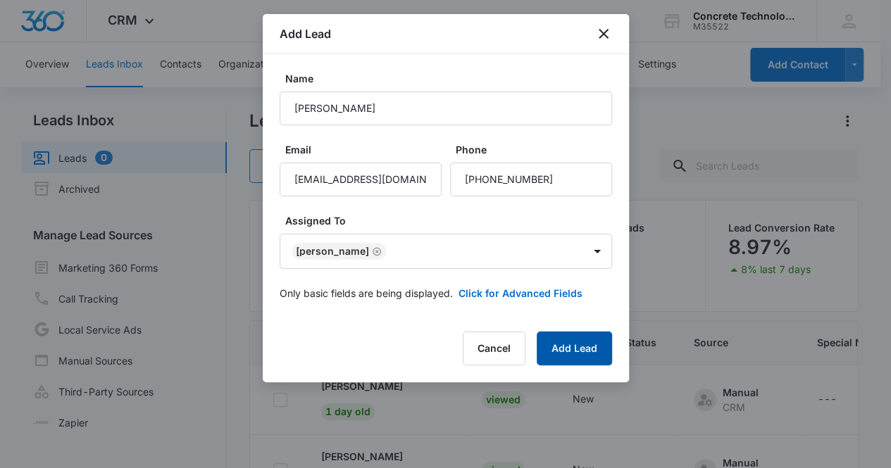
click at [585, 357] on button "Add Lead" at bounding box center [574, 349] width 75 height 34
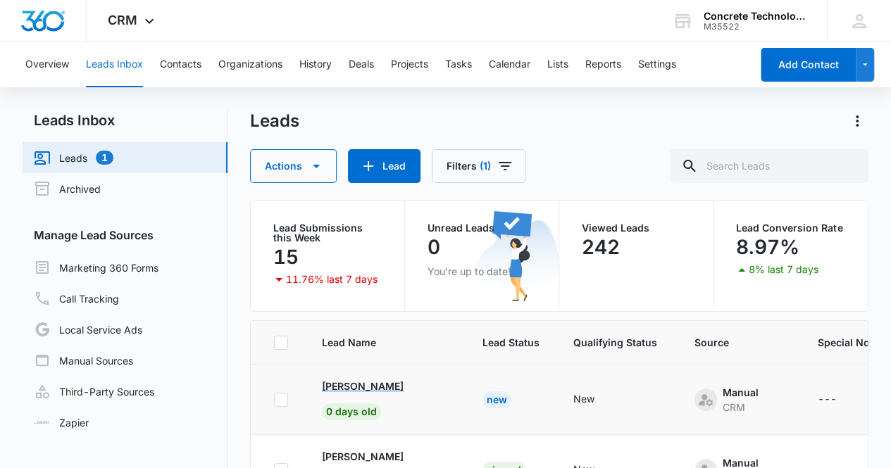
click at [383, 388] on p "[PERSON_NAME]" at bounding box center [363, 386] width 82 height 15
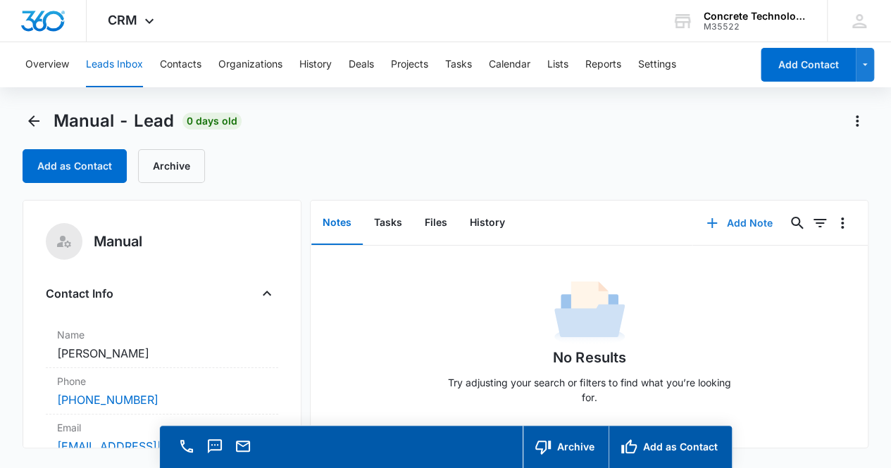
click at [726, 226] on button "Add Note" at bounding box center [739, 223] width 94 height 34
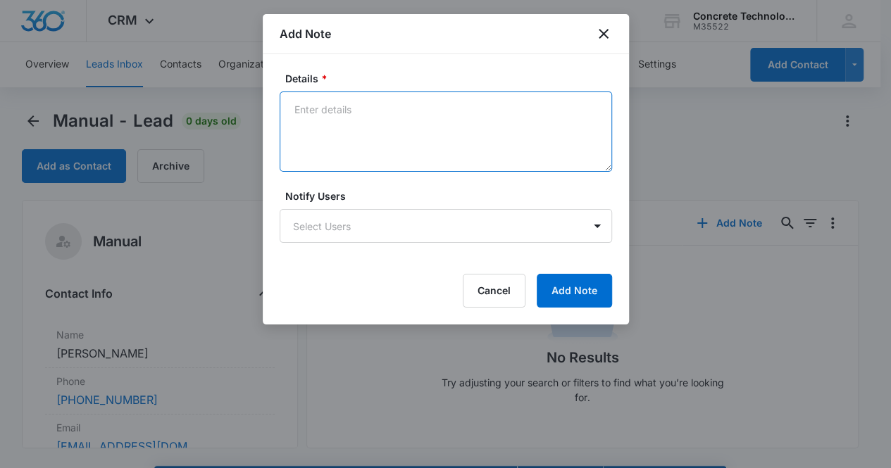
click at [328, 131] on textarea "Details *" at bounding box center [446, 132] width 333 height 80
type textarea "[PERSON_NAME] said he was busy and to call him back later"
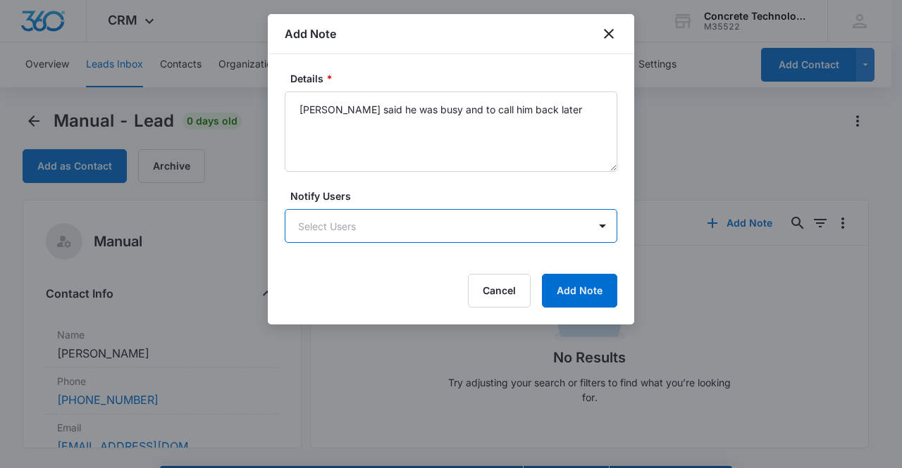
click at [326, 221] on body "CRM Apps Reputation Websites Forms CRM Email Social Content Ads Intelligence Fi…" at bounding box center [451, 254] width 902 height 509
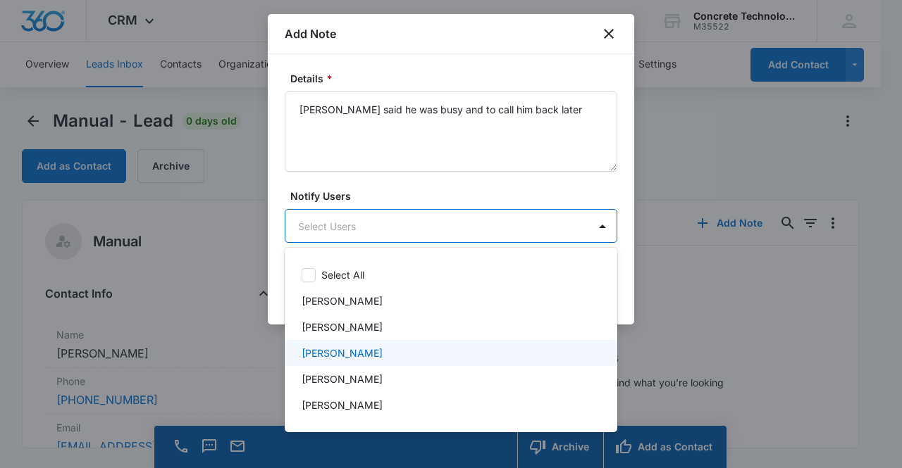
click at [349, 354] on p "[PERSON_NAME]" at bounding box center [342, 353] width 81 height 15
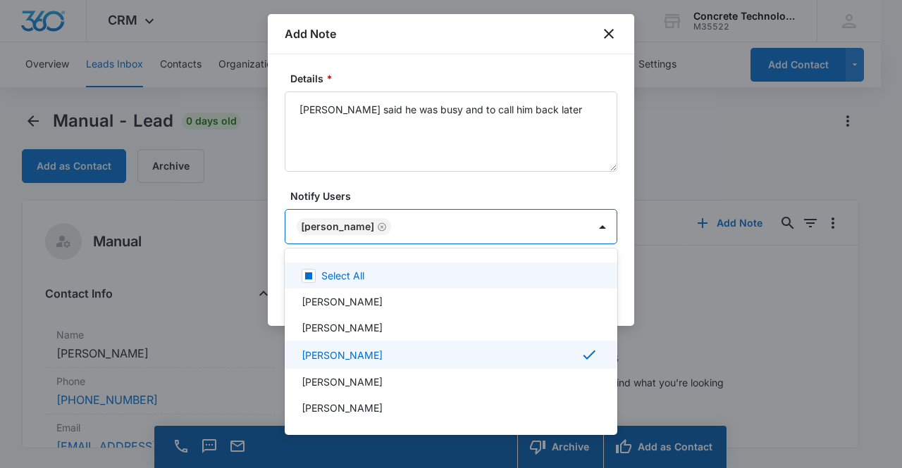
click at [398, 221] on div at bounding box center [451, 234] width 902 height 468
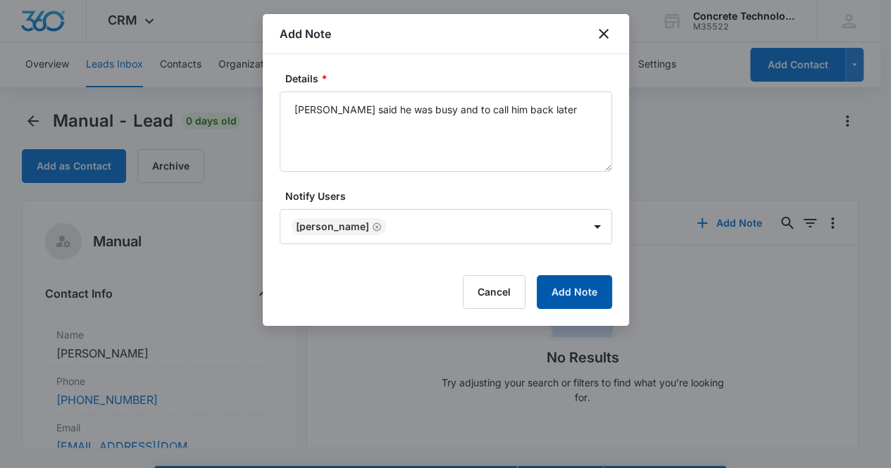
click at [584, 295] on button "Add Note" at bounding box center [574, 292] width 75 height 34
